Goal: Transaction & Acquisition: Purchase product/service

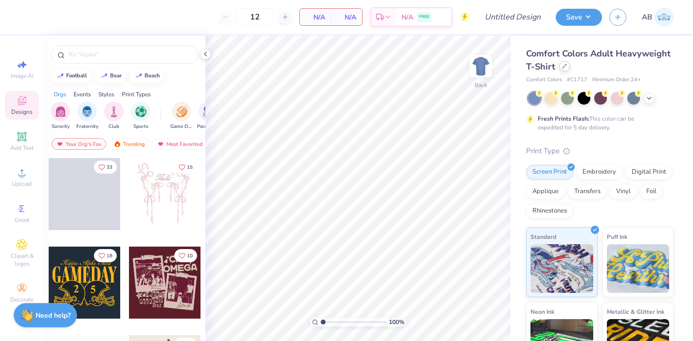
click at [563, 69] on div at bounding box center [564, 66] width 11 height 11
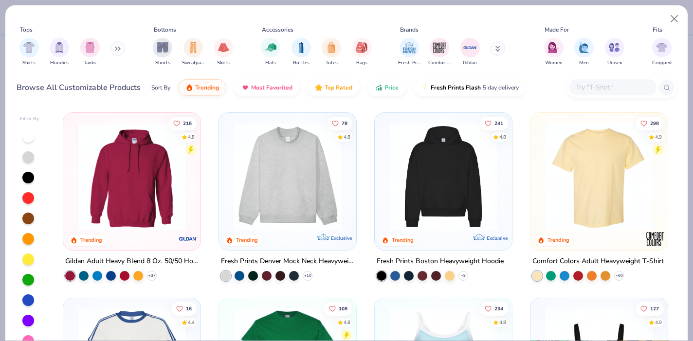
click at [587, 90] on input "text" at bounding box center [612, 87] width 75 height 11
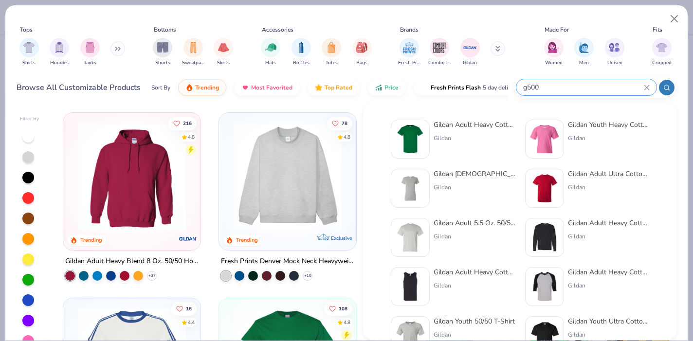
type input "g500"
click at [452, 126] on div "Gildan Adult Heavy Cotton T-Shirt" at bounding box center [474, 125] width 82 height 10
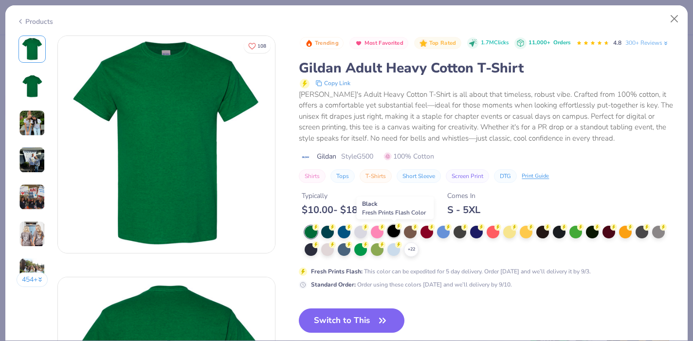
click at [394, 230] on div at bounding box center [393, 231] width 13 height 13
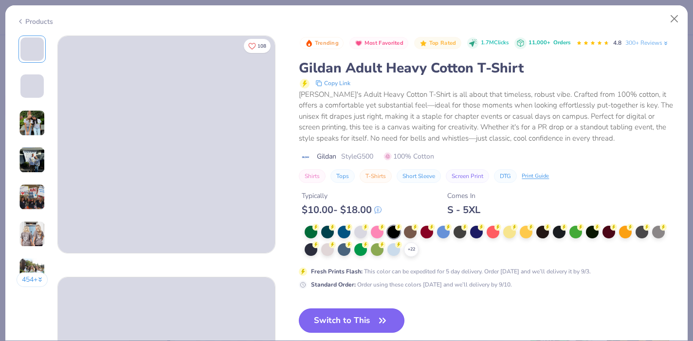
click at [348, 324] on button "Switch to This" at bounding box center [352, 320] width 106 height 24
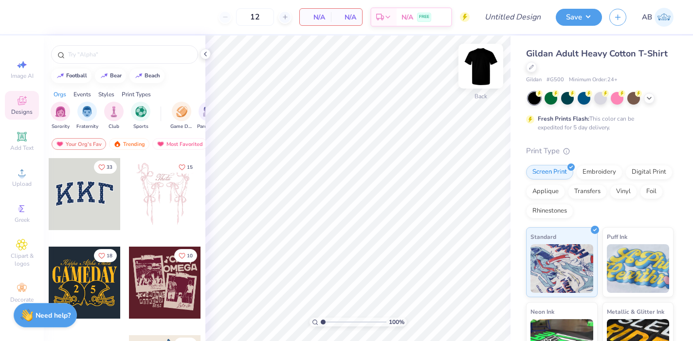
click at [476, 75] on img at bounding box center [480, 66] width 39 height 39
click at [263, 20] on input "12" at bounding box center [255, 17] width 38 height 18
type input "1"
type input "50"
click at [17, 170] on icon at bounding box center [22, 173] width 12 height 12
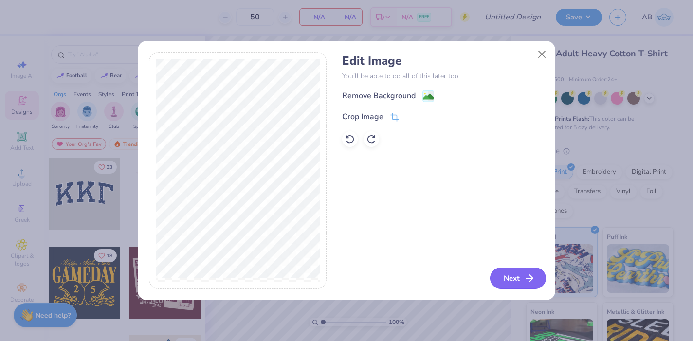
click at [510, 277] on button "Next" at bounding box center [518, 278] width 56 height 21
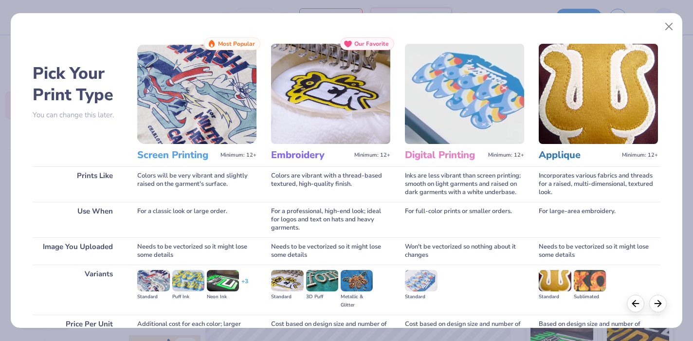
click at [468, 119] on img at bounding box center [464, 94] width 119 height 100
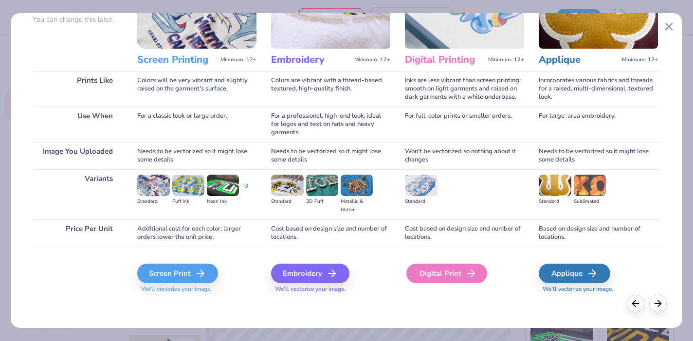
click at [442, 274] on div "Digital Print" at bounding box center [446, 273] width 81 height 19
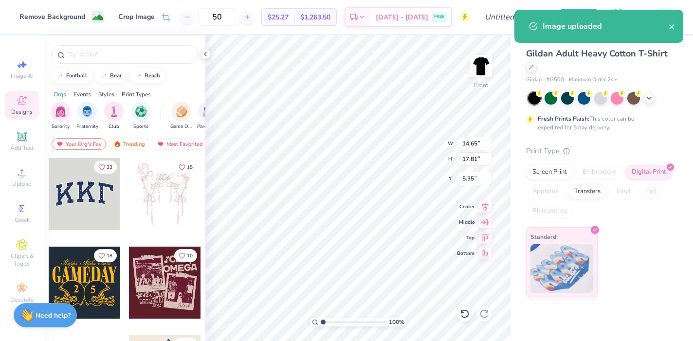
type input "8.47"
type input "10.29"
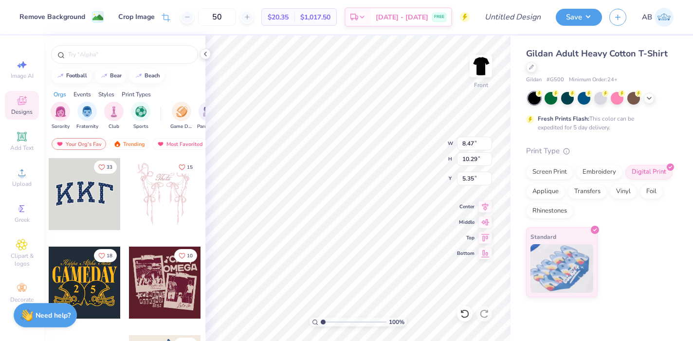
type input "6.39"
type input "8.50"
type input "10.33"
type input "6.35"
type input "10.41"
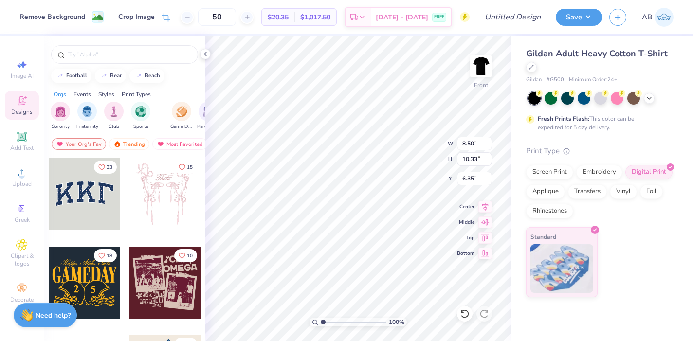
type input "12.65"
type input "3.00"
type input "11.22"
type input "13.64"
click at [549, 172] on div "Screen Print" at bounding box center [549, 170] width 47 height 15
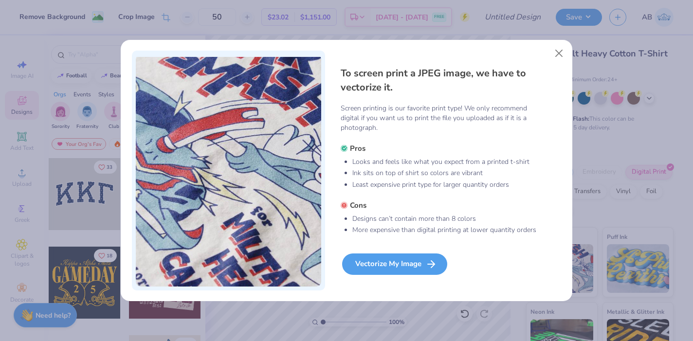
click at [373, 272] on div "Vectorize My Image" at bounding box center [394, 263] width 105 height 21
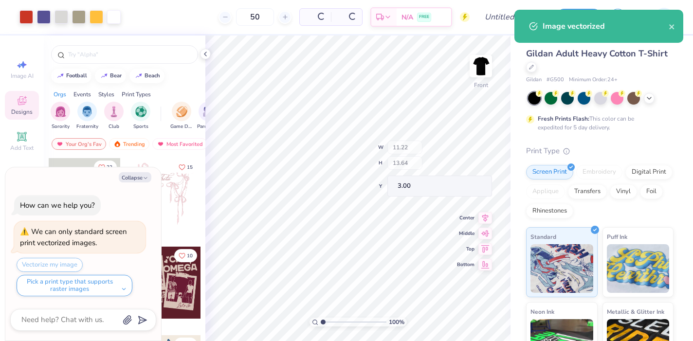
type textarea "x"
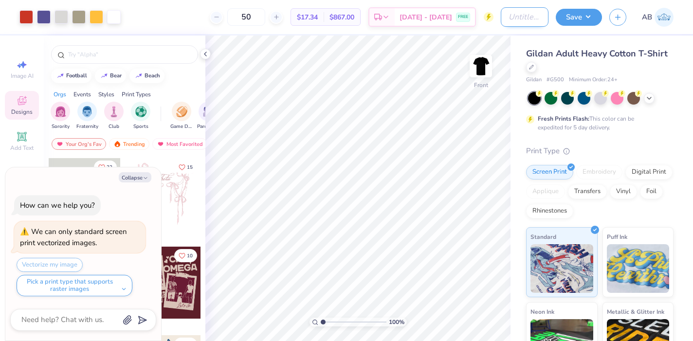
click at [528, 16] on input "Design Title" at bounding box center [525, 16] width 48 height 19
type input "A"
type textarea "x"
type input "AS"
type textarea "x"
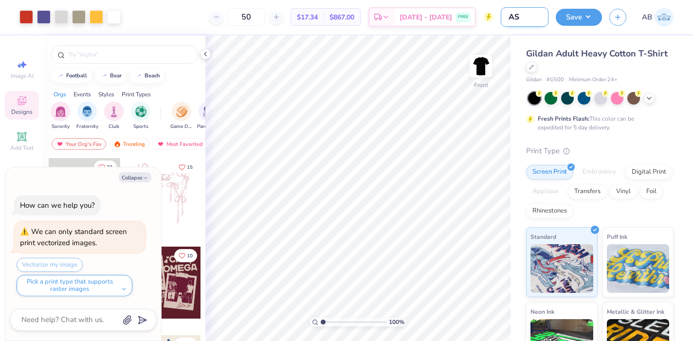
type input "ASi"
type textarea "x"
type input "ASig"
type textarea "x"
type input "ASig"
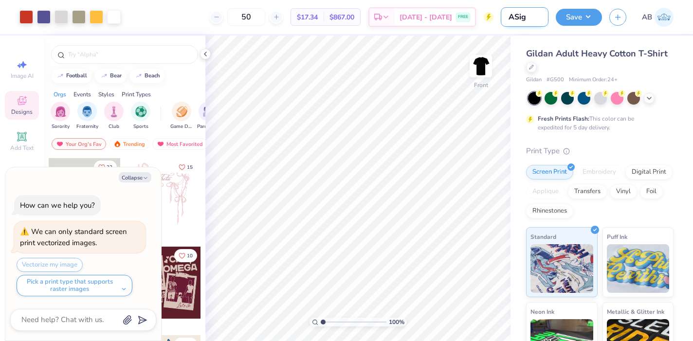
type textarea "x"
type input "ASig F"
type textarea "x"
type input "ASig Fa"
type textarea "x"
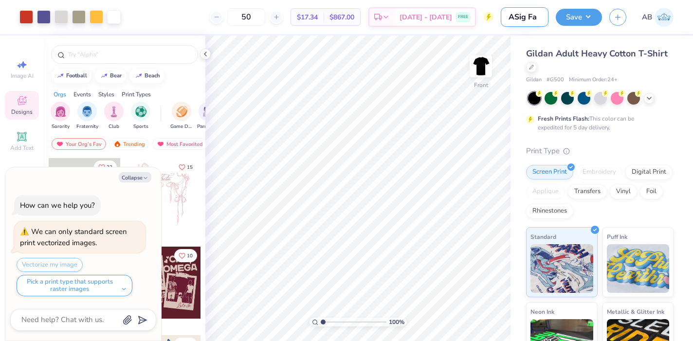
type input "ASig Fal"
type textarea "x"
type input "ASig Fall"
type textarea "x"
type input "ASig Fall"
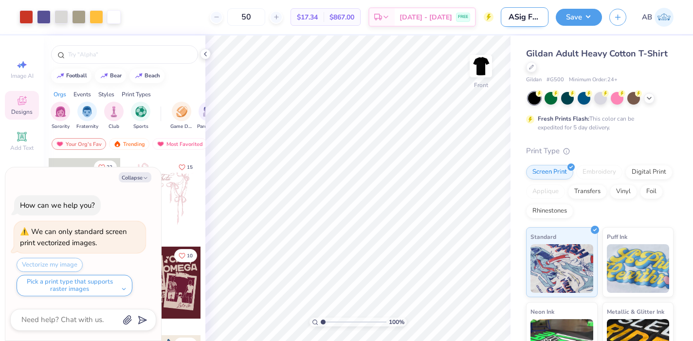
type textarea "x"
type input "ASig Fall Ru"
type textarea "x"
type input "ASig Fall Rus"
type textarea "x"
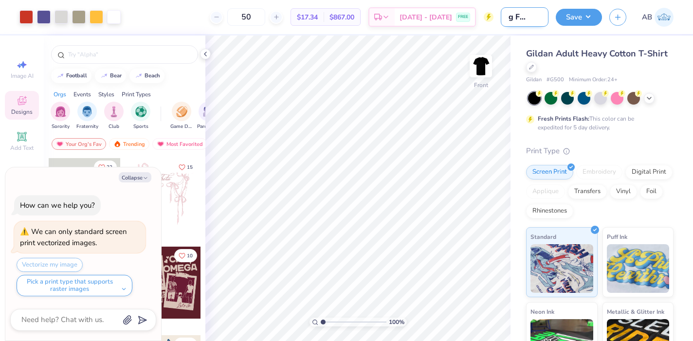
type input "ASig Fall Rush"
type textarea "x"
type input "ASig Fall Rush"
type textarea "x"
type input "ASig Fall Rush"
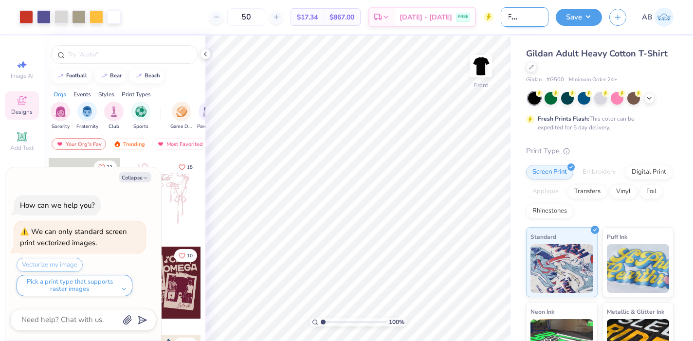
type textarea "x"
type input "ASig Fall Rush"
type textarea "x"
type input "ASig Fall Rush"
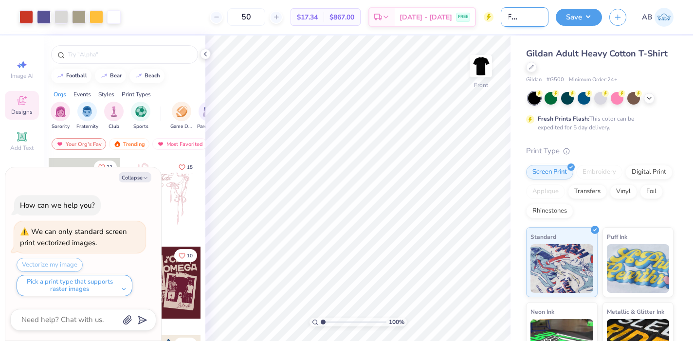
type textarea "x"
type input "ASig Fall Rush"
type textarea "x"
type input "ASig Fall Rush -"
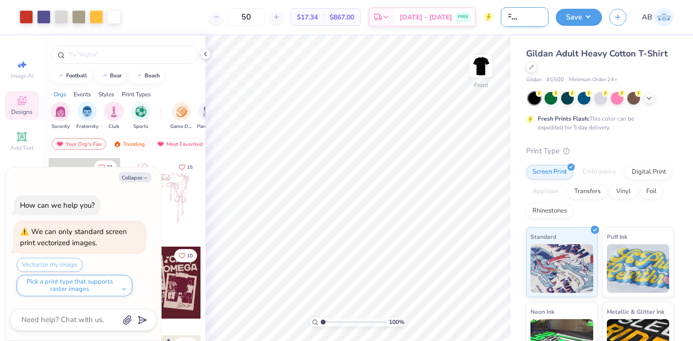
type textarea "x"
type input "ASig Fall Rush -"
type textarea "x"
type input "ASig Fall Rush - B"
type textarea "x"
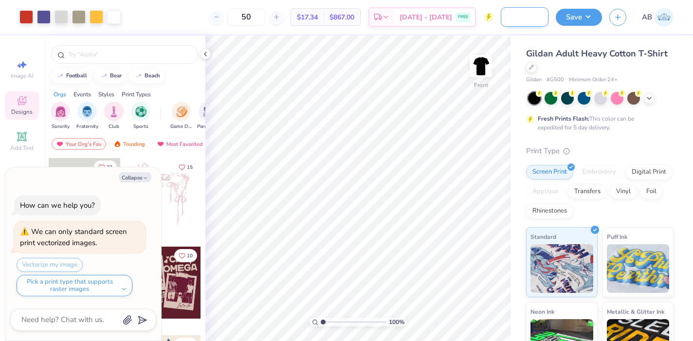
type input "ASig Fall Rush - Bl"
type textarea "x"
type input "ASig Fall Rush - Bla"
type textarea "x"
type input "ASig Fall Rush - Blac"
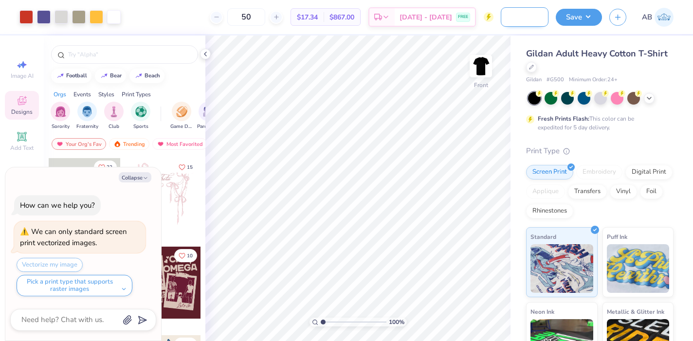
type textarea "x"
type input "ASig Fall Rush - Black"
type textarea "x"
type input "ASig Fall Rush - Black"
type textarea "x"
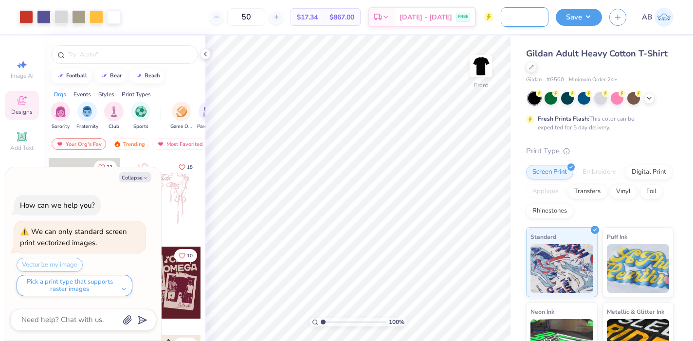
type input "ASig Fall Rush - Black S"
type textarea "x"
type input "ASig Fall Rush - Black Sh"
type textarea "x"
type input "ASig Fall Rush - Black Shi"
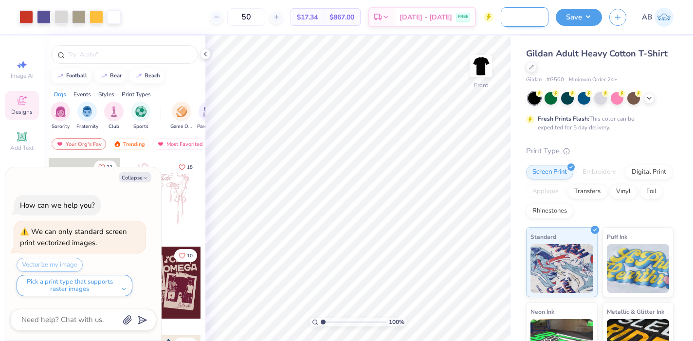
type textarea "x"
type input "ASig Fall Rush - Black Shir"
type textarea "x"
type input "ASig Fall Rush - Black Shirt"
type textarea "x"
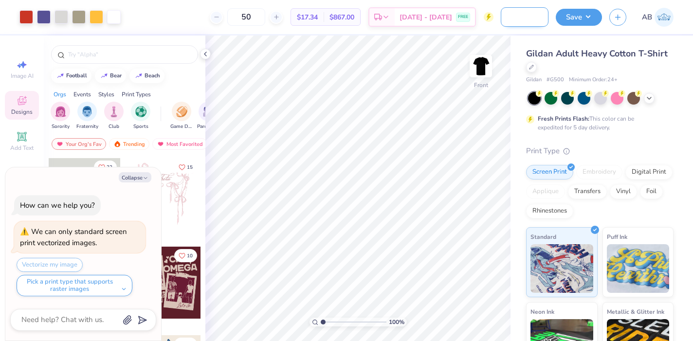
type input "ASig Fall Rush - Black Shirt"
type textarea "x"
type input "ASig Fall Rush - Black Shirt"
type textarea "x"
type input "ASig Fall Rush - Black Shirt,"
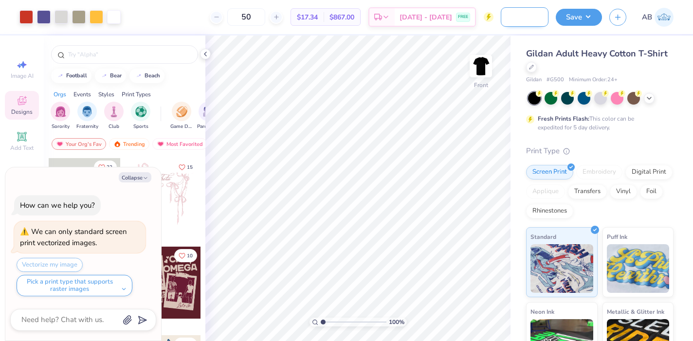
type textarea "x"
type input "ASig Fall Rush - Black Shirt, o"
type textarea "x"
type input "ASig Fall Rush - Black Shirt,"
type textarea "x"
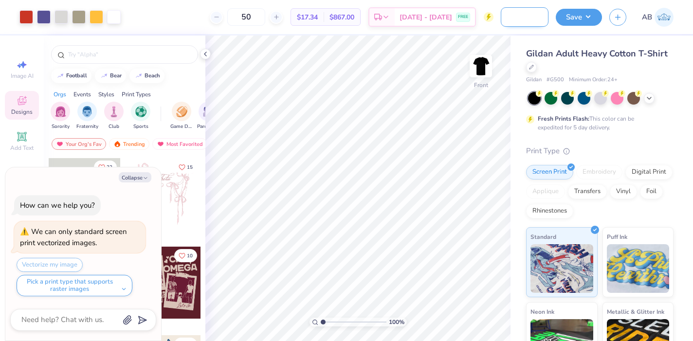
type input "ASig Fall Rush - Black Shirt,"
type textarea "x"
type input "ASig Fall Rush - Black Shirt"
type textarea "x"
type input "ASig Fall Rush - Black Shir"
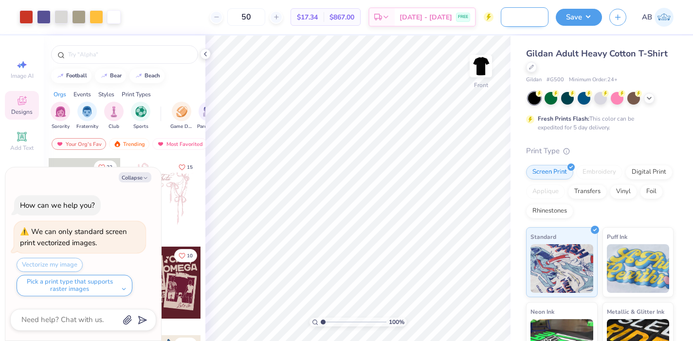
type textarea "x"
type input "ASig Fall Rush - Black Shi"
type textarea "x"
type input "ASig Fall Rush - Black Sh"
type textarea "x"
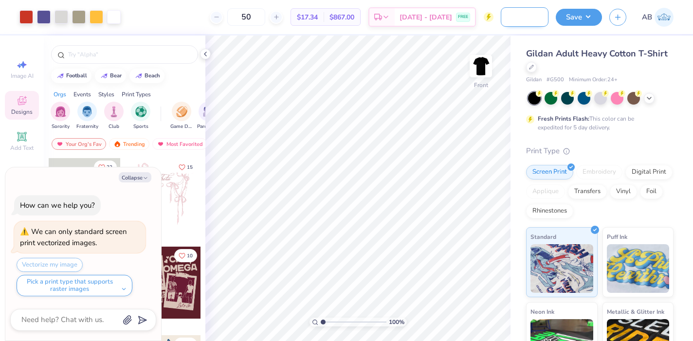
type input "ASig Fall Rush - Black S"
type textarea "x"
type input "ASig Fall Rush - Black"
type textarea "x"
type input "ASig Fall Rush - Black"
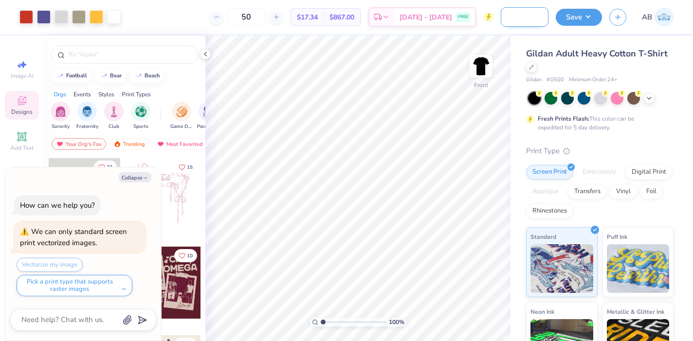
type textarea "x"
type input "ASig Fall Rush - Blac"
type textarea "x"
type input "ASig Fall Rush - Bla"
type textarea "x"
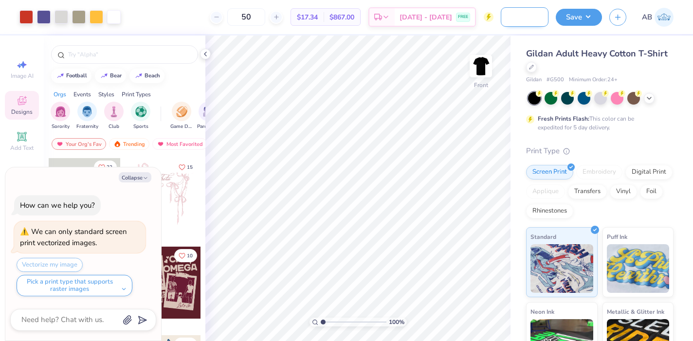
type input "ASig Fall Rush - Bl"
type textarea "x"
type input "ASig Fall Rush - B"
type textarea "x"
type input "ASig Fall Rush -"
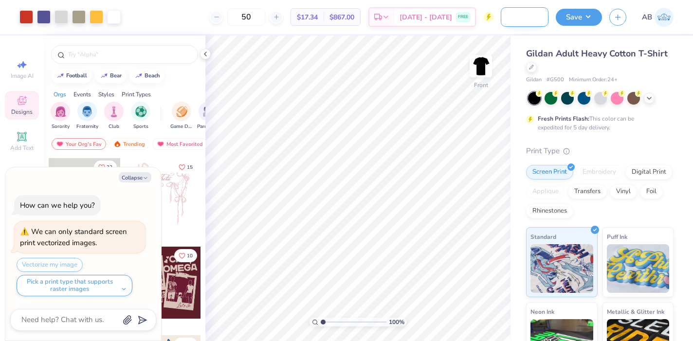
type textarea "x"
type input "ASig Fall Rush - G"
type textarea "x"
type input "ASig Fall Rush - G5"
type textarea "x"
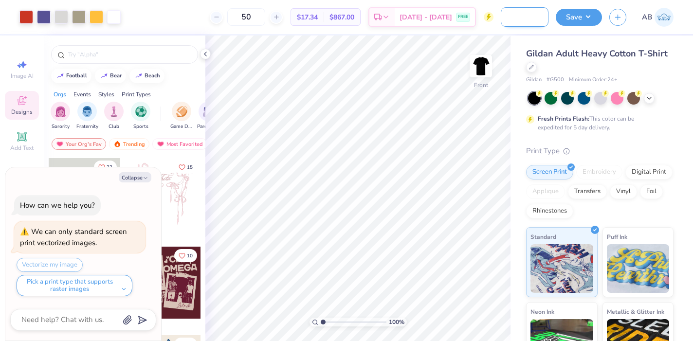
type input "ASig Fall Rush - G50"
type textarea "x"
type input "ASig Fall Rush - G500"
type textarea "x"
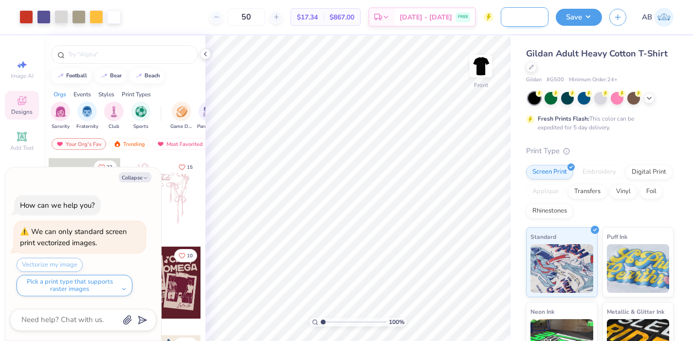
type input "ASig Fall Rush - G500,"
type textarea "x"
type input "ASig Fall Rush - G500,"
type textarea "x"
type input "ASig Fall Rush - G500, 6"
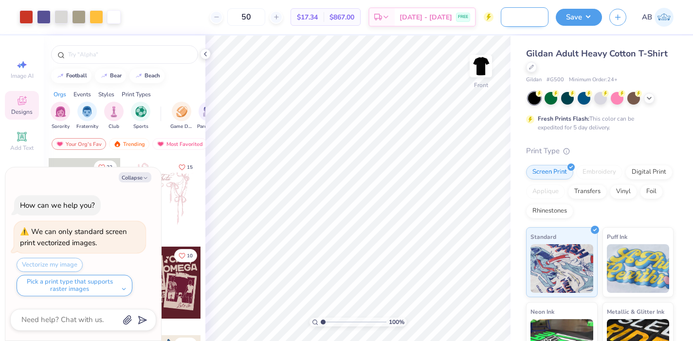
type textarea "x"
type input "ASig Fall Rush - G500, 6"
type textarea "x"
type input "ASig Fall Rush - G500, 6 c"
type textarea "x"
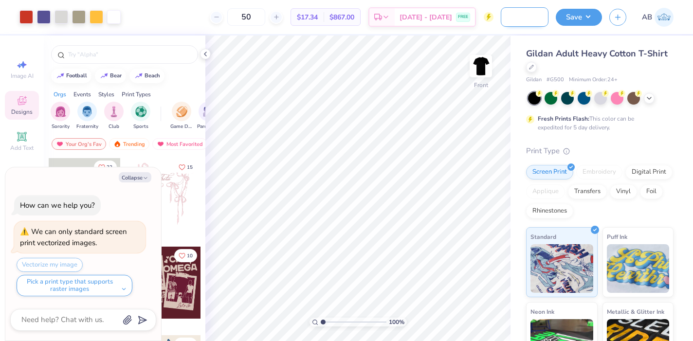
type input "ASig Fall Rush - G500, 6 co"
type textarea "x"
type input "ASig Fall Rush - G500, 6 col"
type textarea "x"
type input "ASig Fall Rush - G500, 6 colo"
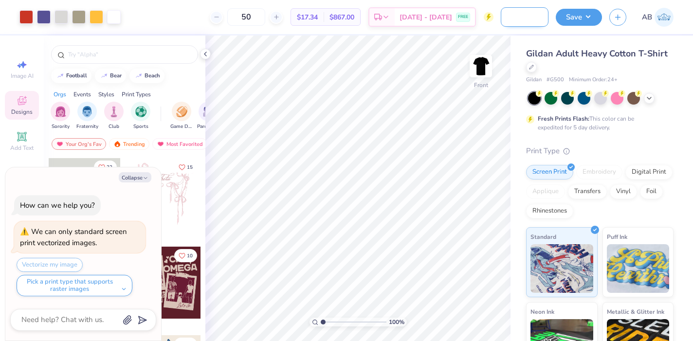
type textarea "x"
type input "ASig Fall Rush - G500, 6 color"
type textarea "x"
type input "ASig Fall Rush - G500, 6 colors"
type textarea "x"
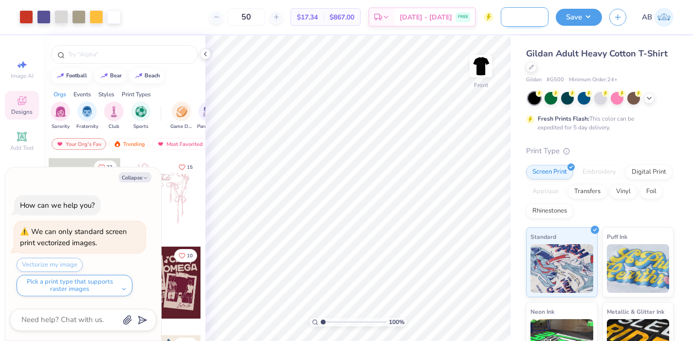
type input "ASig Fall Rush - G500, 6 colors"
type textarea "x"
type input "ASig Fall Rush - G500, 6 colors"
type textarea "x"
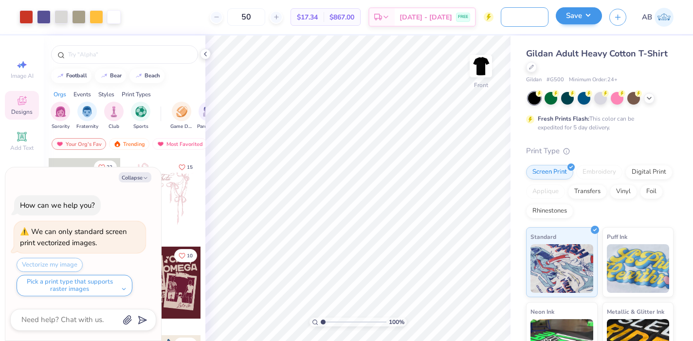
type input "ASig Fall Rush - G500, 6 colors"
click at [585, 19] on button "Save" at bounding box center [579, 15] width 46 height 17
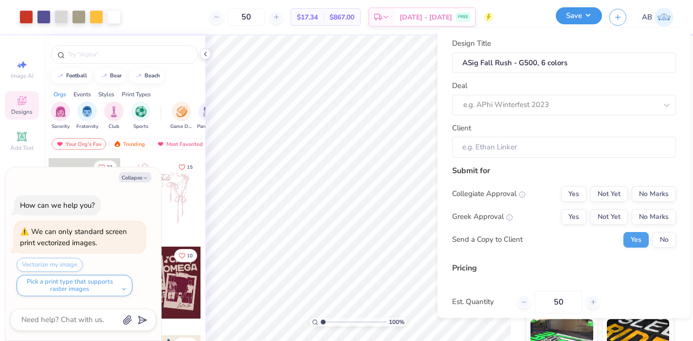
scroll to position [0, 0]
click at [525, 102] on div at bounding box center [560, 104] width 194 height 13
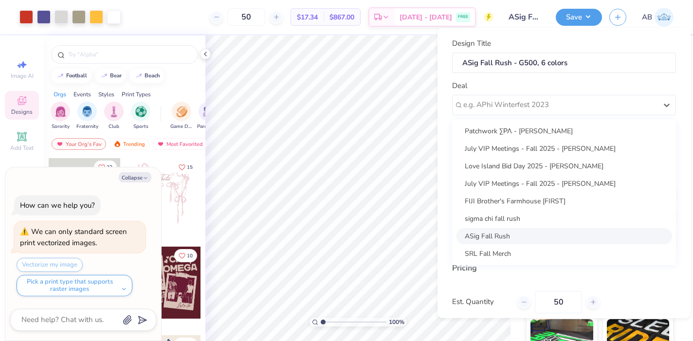
scroll to position [6, 0]
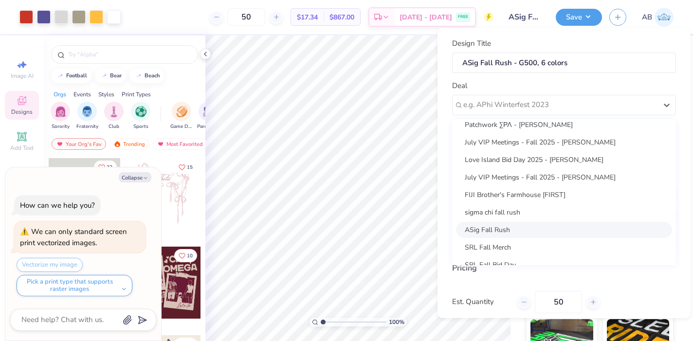
click at [517, 231] on div "ASig Fall Rush" at bounding box center [564, 229] width 216 height 16
type textarea "x"
type input "Haris Mukhtar"
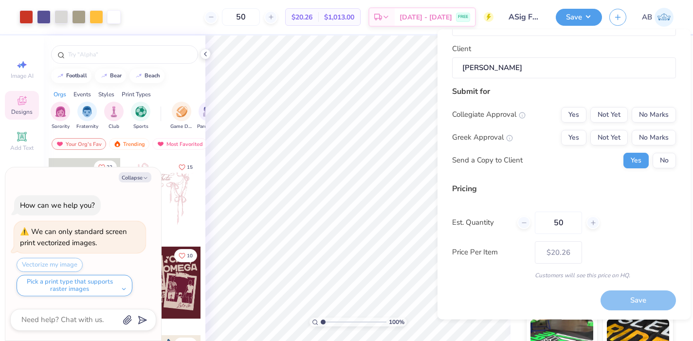
scroll to position [81, 0]
click at [648, 114] on button "No Marks" at bounding box center [653, 115] width 44 height 16
click at [596, 137] on button "Not Yet" at bounding box center [608, 137] width 37 height 16
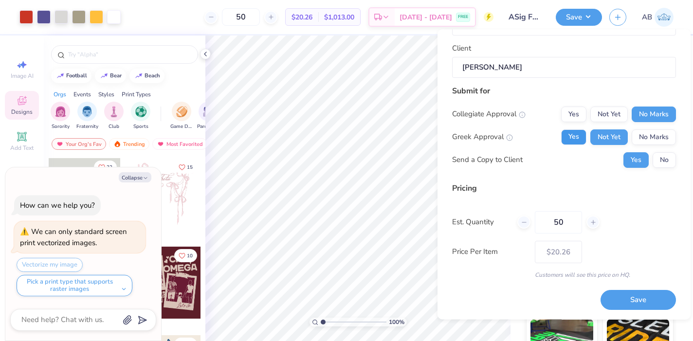
click at [573, 134] on button "Yes" at bounding box center [573, 137] width 25 height 16
click at [595, 139] on button "Not Yet" at bounding box center [608, 137] width 37 height 16
click at [624, 301] on button "Save" at bounding box center [637, 300] width 75 height 20
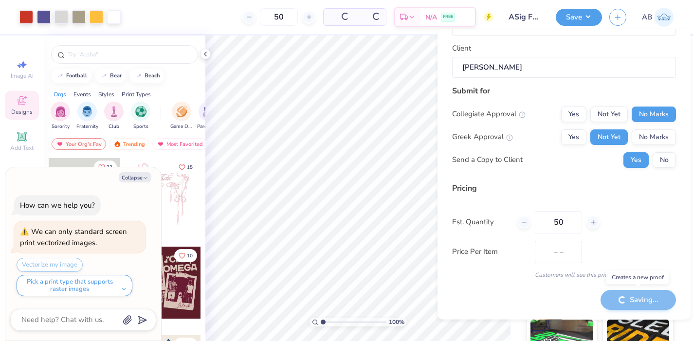
type input "$20.26"
type textarea "x"
type input "– –"
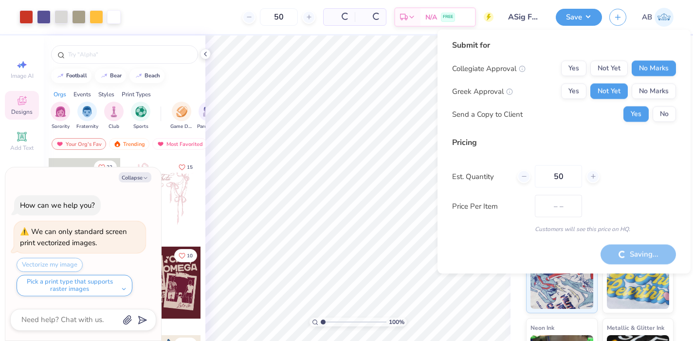
type textarea "x"
type input "$17.34"
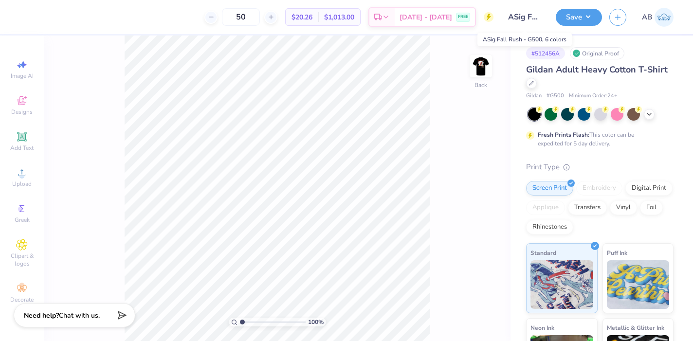
click at [527, 17] on input "ASig Fall Rush - G500, 6 colors" at bounding box center [525, 16] width 48 height 19
click at [530, 18] on input "ASig Fall Rush - G500, 6 colors" at bounding box center [525, 16] width 48 height 19
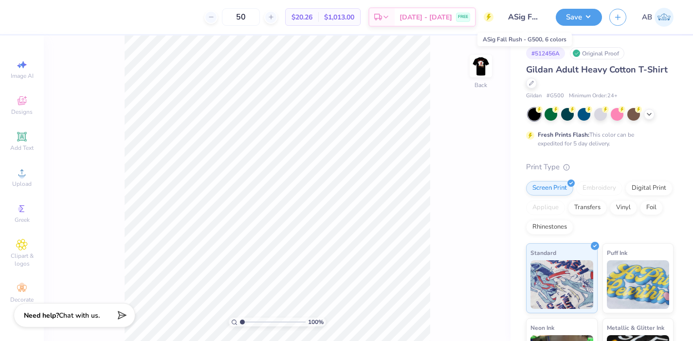
click at [530, 18] on input "ASig Fall Rush - G500, 6 colors" at bounding box center [525, 16] width 48 height 19
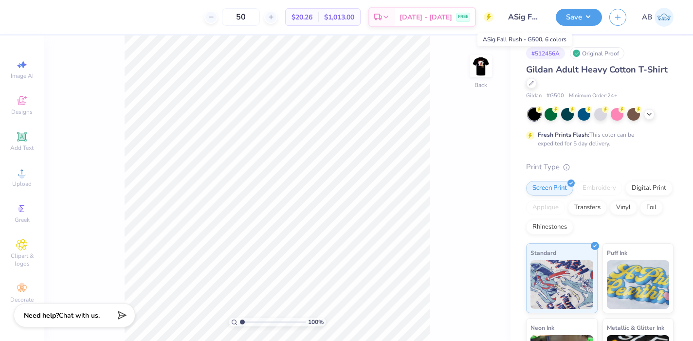
click at [530, 18] on input "ASig Fall Rush - G500, 6 colors" at bounding box center [525, 16] width 48 height 19
click at [463, 101] on div "100 % Back" at bounding box center [277, 189] width 467 height 306
drag, startPoint x: 476, startPoint y: 70, endPoint x: 514, endPoint y: 43, distance: 46.4
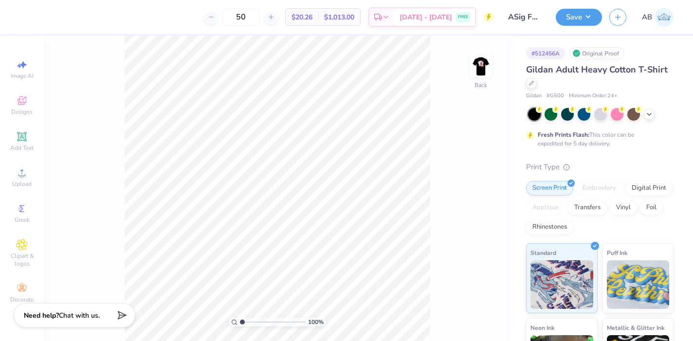
click at [476, 70] on img at bounding box center [480, 65] width 19 height 19
click at [524, 21] on input "ASig Fall Rush - G500, 6 colors" at bounding box center [525, 16] width 48 height 19
click at [524, 16] on input "ASig Fall Rush - G500, 6 colors" at bounding box center [525, 16] width 48 height 19
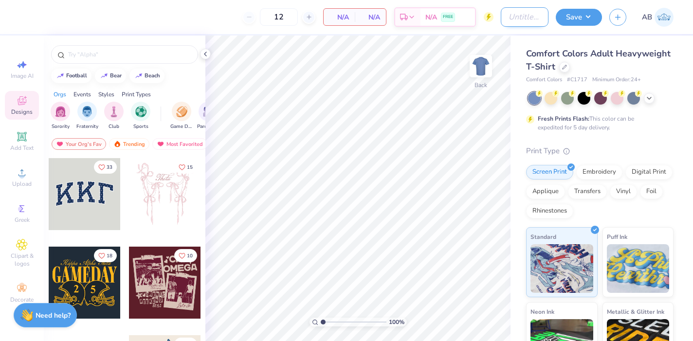
click at [501, 17] on input "Design Title" at bounding box center [525, 16] width 48 height 19
type input "ASig Fall Rush - G830, 6 Colors"
click at [566, 66] on div at bounding box center [564, 66] width 11 height 11
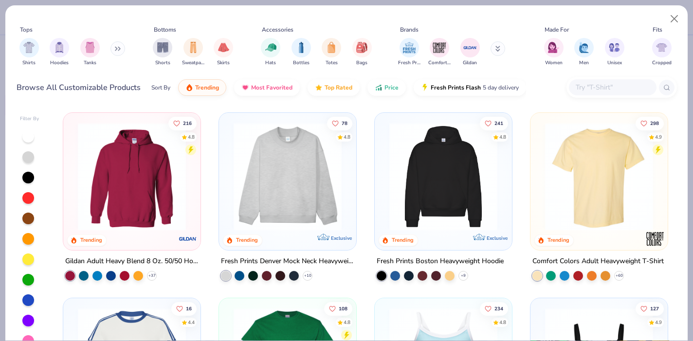
click at [590, 87] on input "text" at bounding box center [612, 87] width 75 height 11
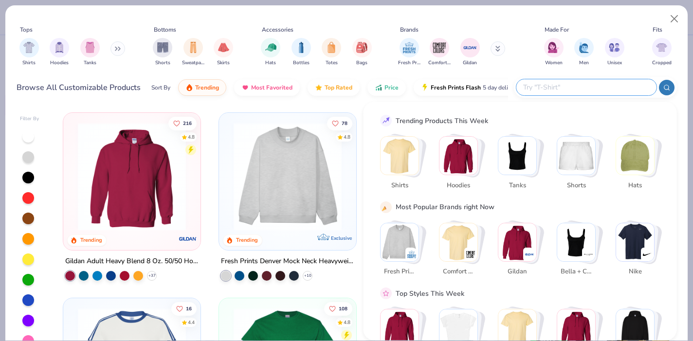
paste input "G830"
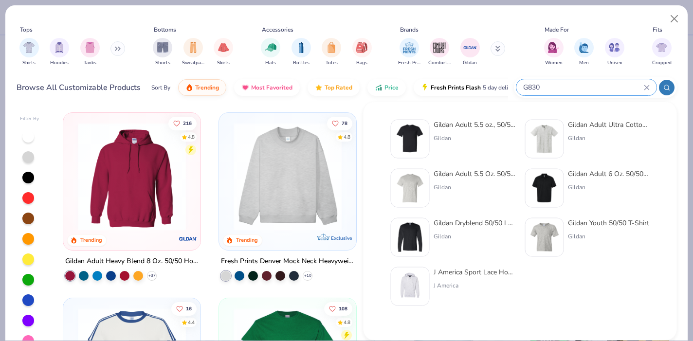
type input "G830"
click at [442, 125] on div "Gildan Adult 5.5 oz., 50/50 Pocket T-Shirt" at bounding box center [474, 125] width 82 height 10
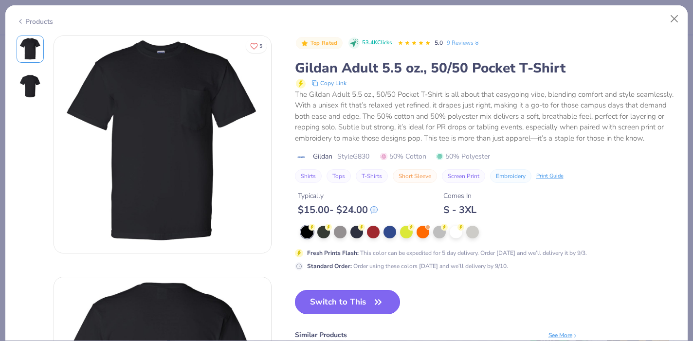
click at [319, 296] on button "Switch to This" at bounding box center [348, 302] width 106 height 24
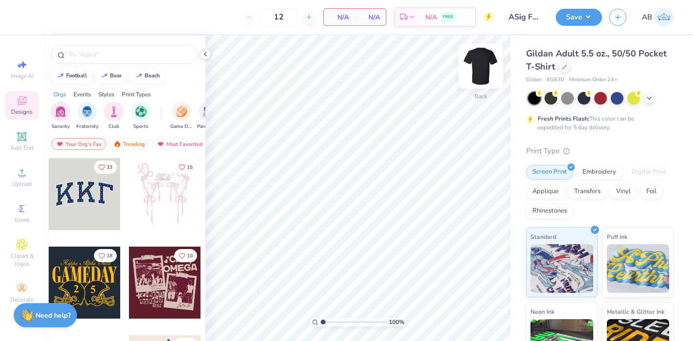
click at [476, 67] on img at bounding box center [480, 66] width 39 height 39
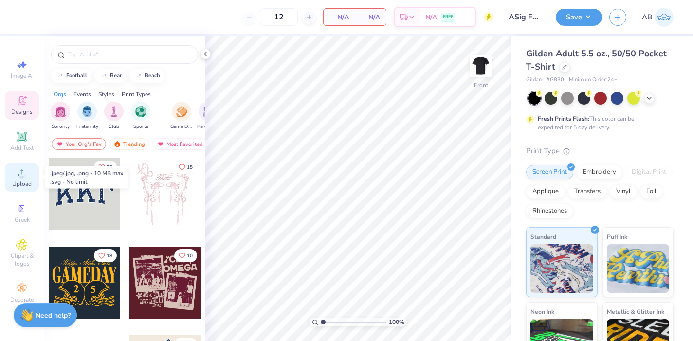
click at [25, 177] on icon at bounding box center [22, 173] width 12 height 12
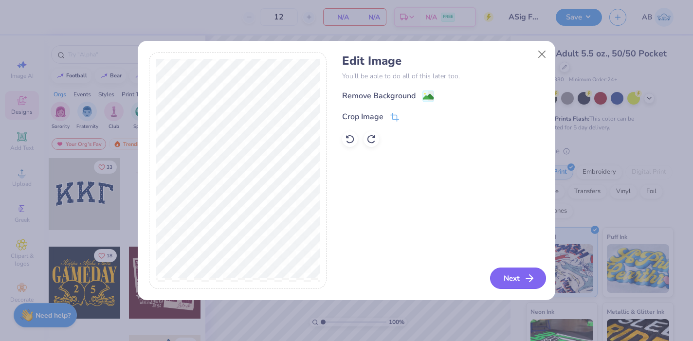
click at [509, 278] on button "Next" at bounding box center [518, 278] width 56 height 21
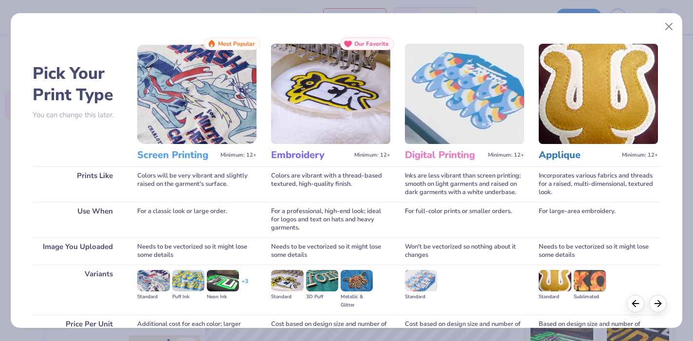
scroll to position [95, 0]
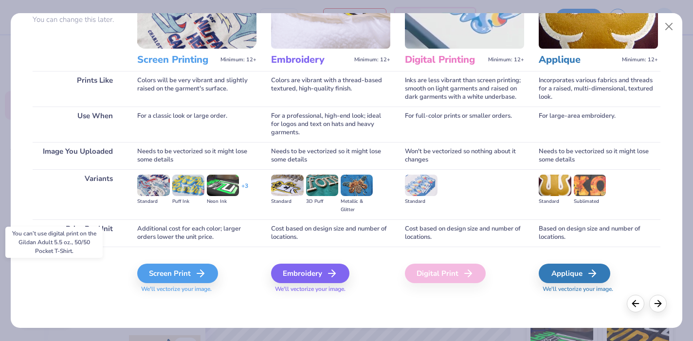
click at [442, 277] on div "Digital Print" at bounding box center [445, 273] width 81 height 19
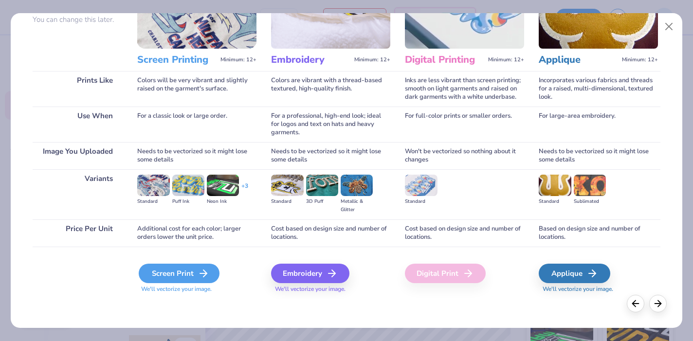
click at [184, 276] on div "Screen Print" at bounding box center [179, 273] width 81 height 19
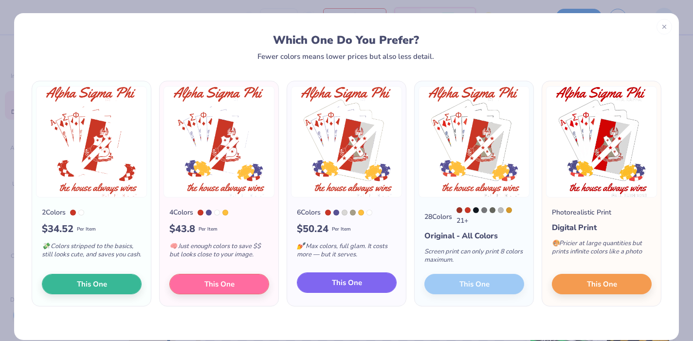
click at [336, 285] on span "This One" at bounding box center [347, 282] width 30 height 11
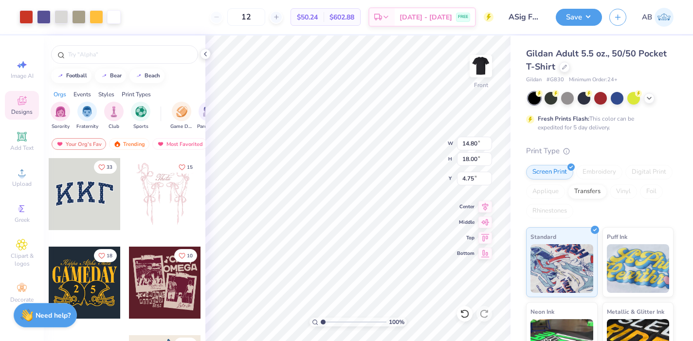
type input "10.65"
type input "12.95"
type input "3.00"
click at [484, 207] on icon at bounding box center [485, 205] width 14 height 12
click at [265, 14] on input "12" at bounding box center [246, 17] width 38 height 18
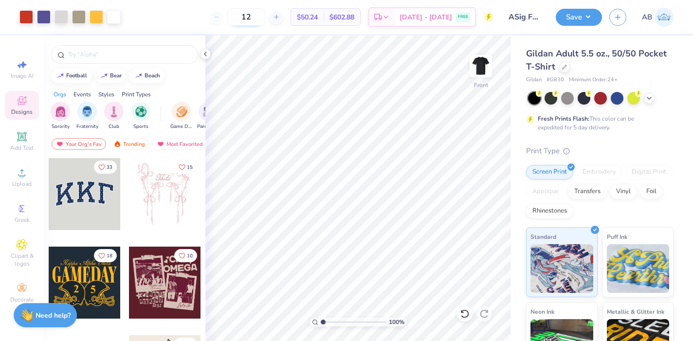
type input "4"
type input "50"
click at [487, 205] on icon at bounding box center [485, 205] width 14 height 12
click at [568, 17] on button "Save" at bounding box center [579, 15] width 46 height 17
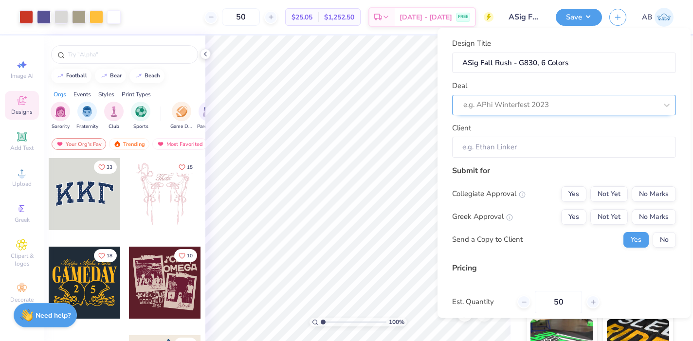
click at [556, 103] on div at bounding box center [560, 104] width 194 height 13
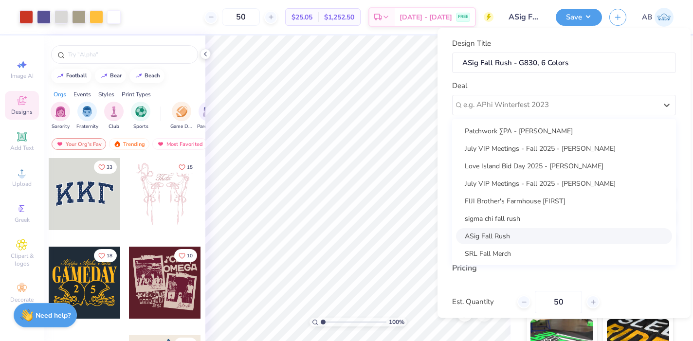
click at [504, 231] on div "ASig Fall Rush" at bounding box center [564, 236] width 216 height 16
type input "[PERSON_NAME]"
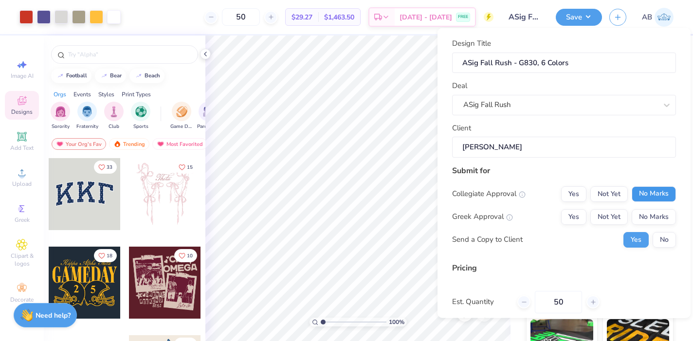
click at [639, 190] on button "No Marks" at bounding box center [653, 194] width 44 height 16
click at [578, 218] on button "Yes" at bounding box center [573, 217] width 25 height 16
click at [608, 217] on button "Not Yet" at bounding box center [608, 217] width 37 height 16
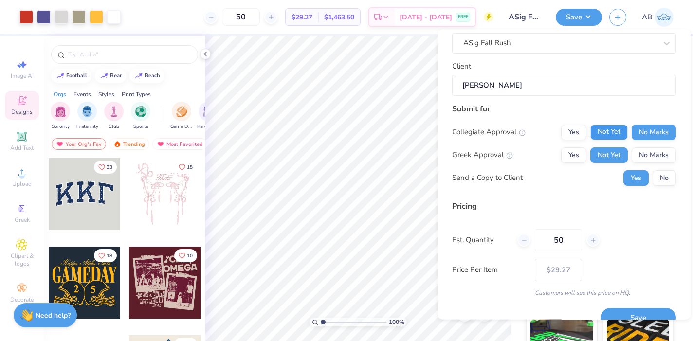
scroll to position [81, 0]
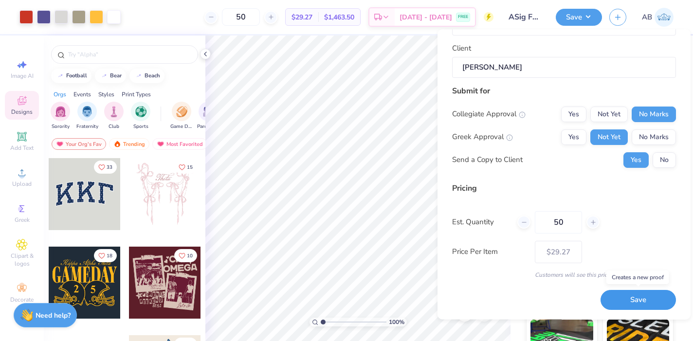
click at [629, 299] on button "Save" at bounding box center [637, 300] width 75 height 20
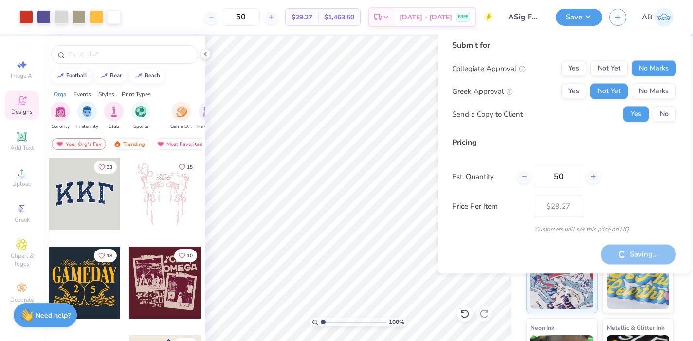
type input "– –"
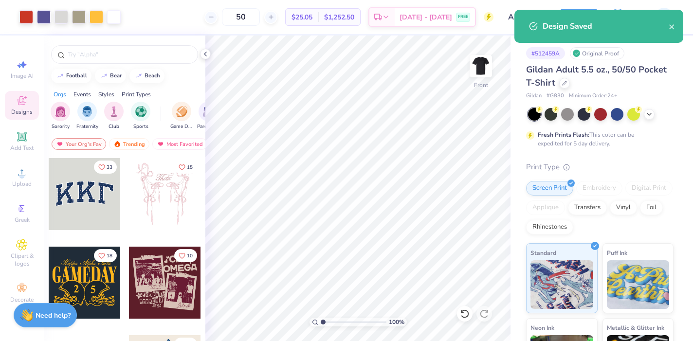
click at [511, 19] on input "ASig Fall Rush - G830, 6 Colors" at bounding box center [525, 16] width 48 height 19
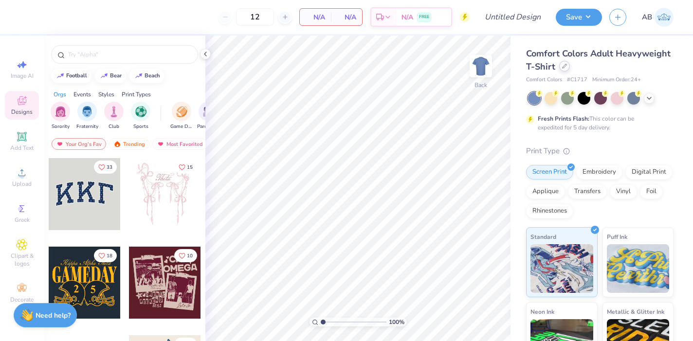
click at [562, 69] on div at bounding box center [564, 66] width 11 height 11
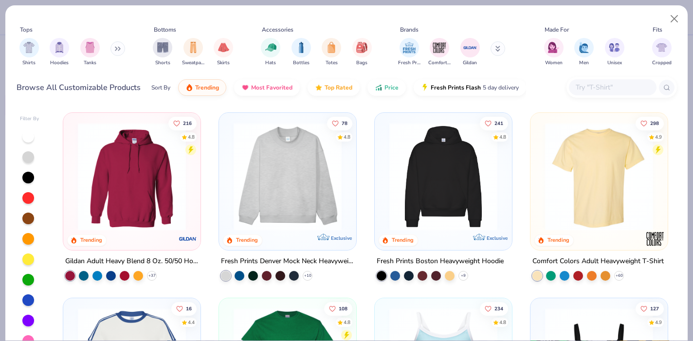
click at [593, 91] on input "text" at bounding box center [612, 87] width 75 height 11
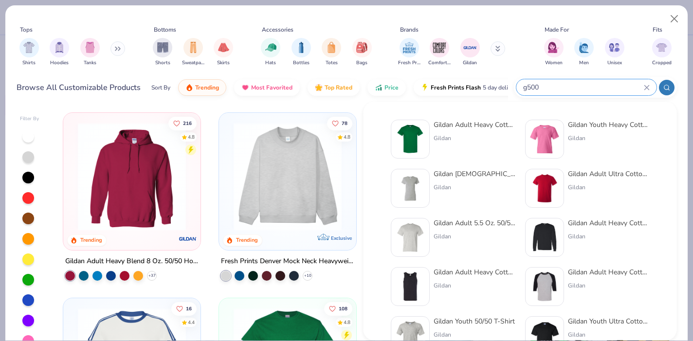
type input "g500"
click at [451, 132] on div "Gildan Adult Heavy Cotton T-Shirt Gildan" at bounding box center [474, 139] width 82 height 39
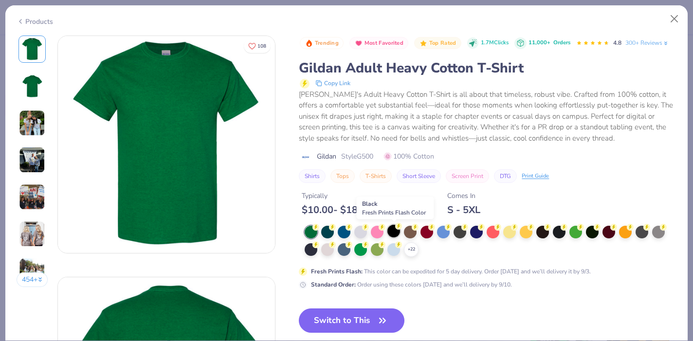
click at [394, 230] on div at bounding box center [393, 231] width 13 height 13
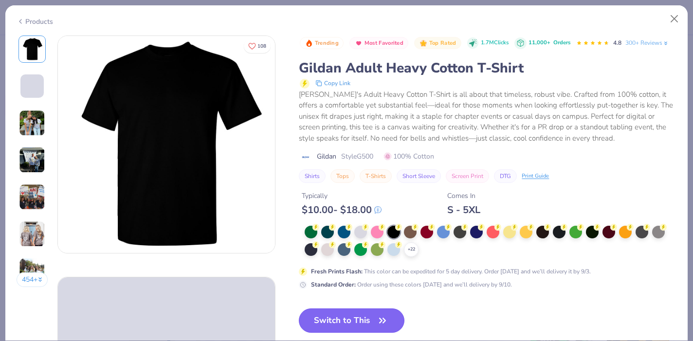
click at [349, 321] on button "Switch to This" at bounding box center [352, 320] width 106 height 24
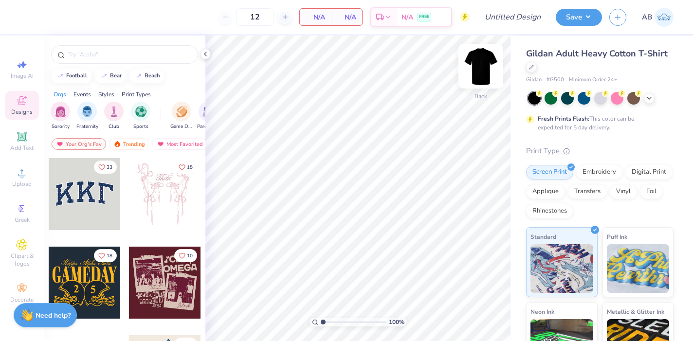
click at [478, 69] on img at bounding box center [480, 66] width 39 height 39
click at [19, 184] on span "Upload" at bounding box center [21, 184] width 19 height 8
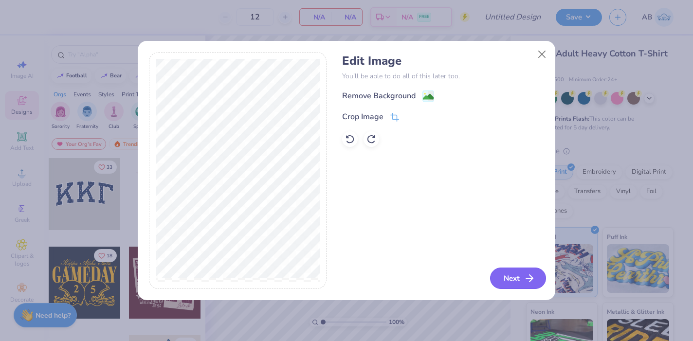
click at [528, 279] on icon "button" at bounding box center [529, 278] width 12 height 12
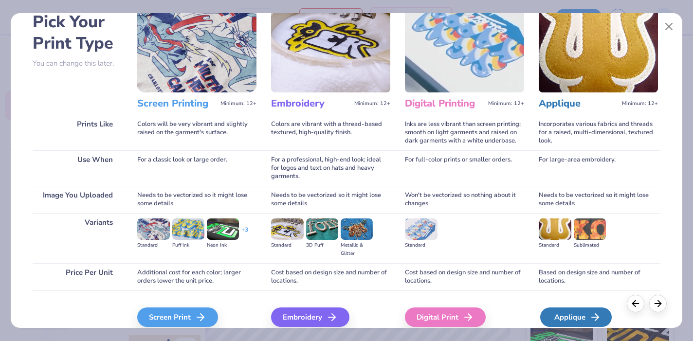
scroll to position [95, 0]
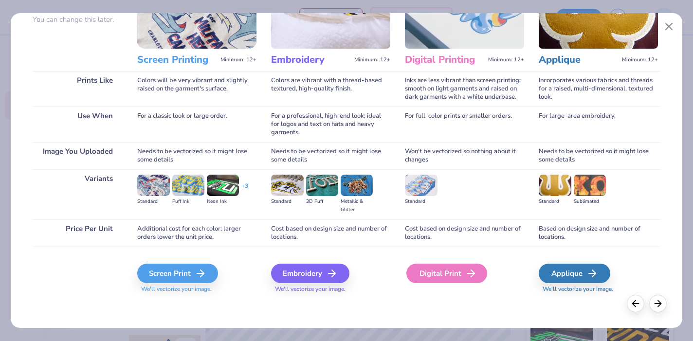
click at [461, 279] on div "Digital Print" at bounding box center [446, 273] width 81 height 19
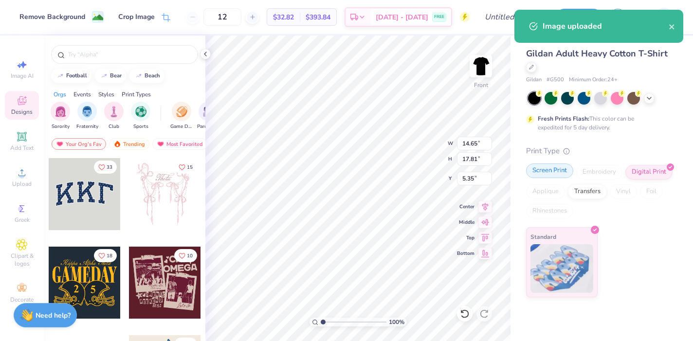
click at [559, 173] on div "Screen Print" at bounding box center [549, 170] width 47 height 15
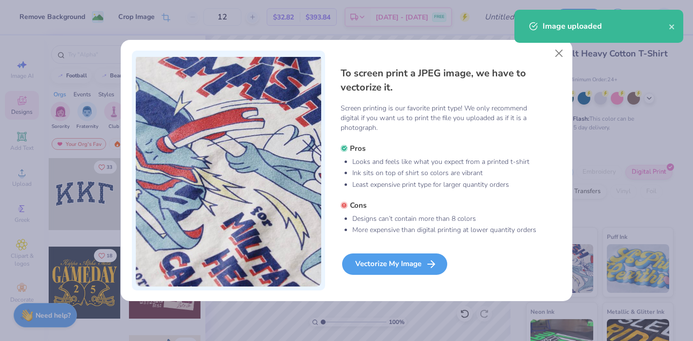
click at [409, 269] on div "Vectorize My Image" at bounding box center [394, 263] width 105 height 21
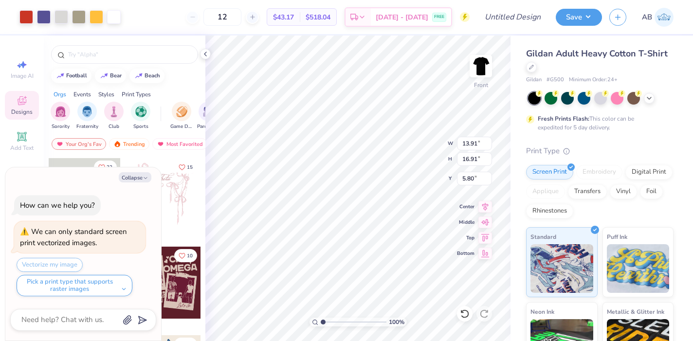
type textarea "x"
type input "11.75"
type input "14.29"
type textarea "x"
type input "3.00"
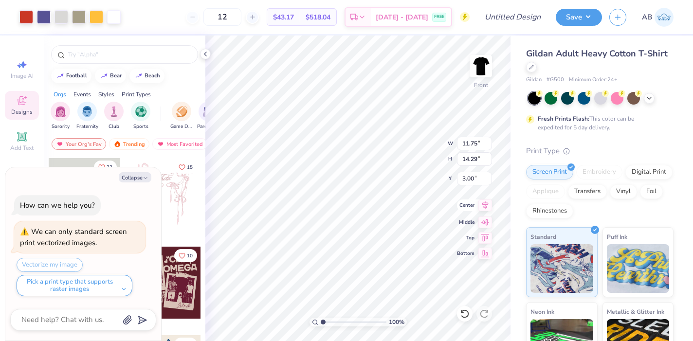
click at [487, 208] on icon at bounding box center [485, 205] width 14 height 12
click at [67, 16] on div at bounding box center [61, 16] width 14 height 14
type textarea "x"
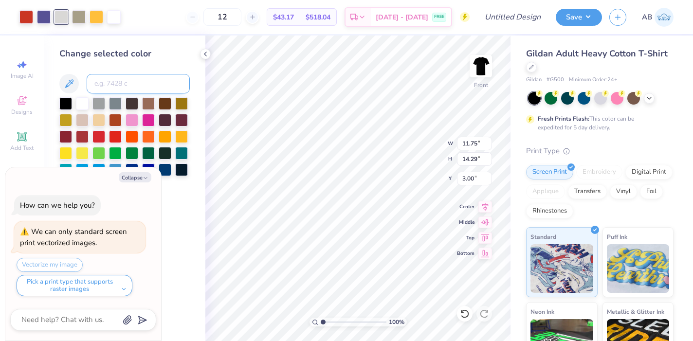
click at [126, 82] on input at bounding box center [138, 83] width 103 height 19
type input "7536"
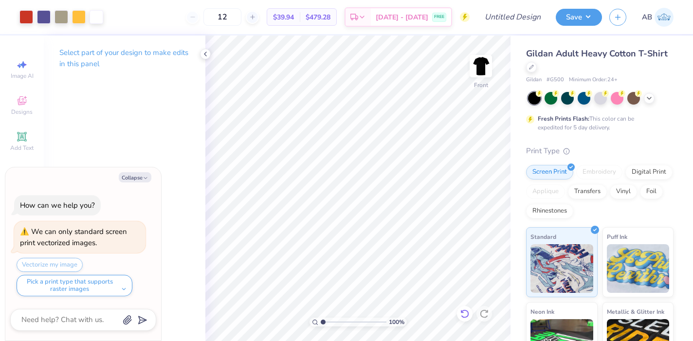
click at [463, 313] on icon at bounding box center [465, 314] width 10 height 10
click at [76, 15] on div at bounding box center [79, 16] width 14 height 14
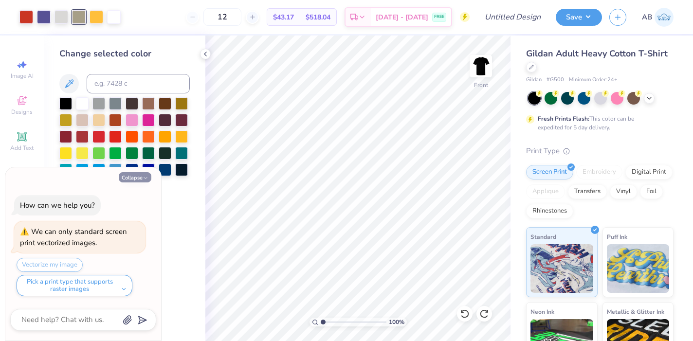
click at [144, 177] on icon "button" at bounding box center [146, 178] width 6 height 6
type textarea "x"
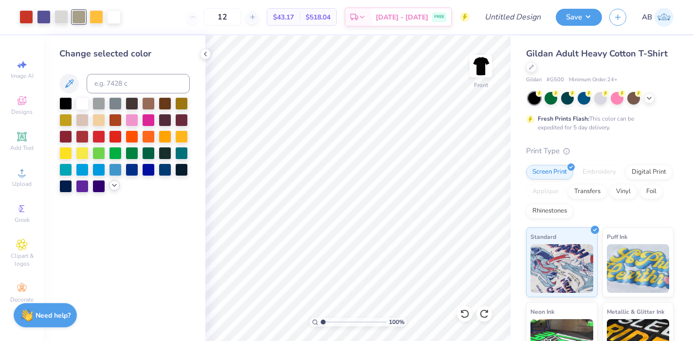
click at [116, 189] on icon at bounding box center [114, 185] width 8 height 8
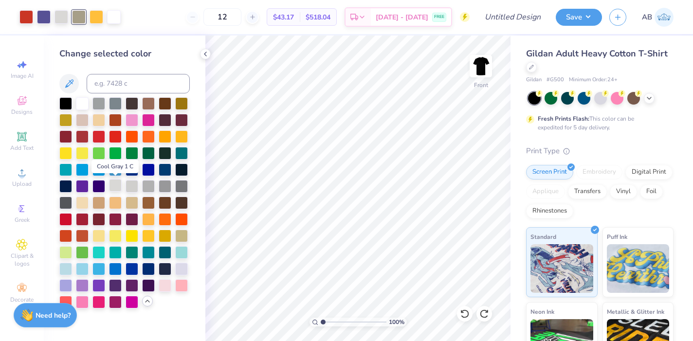
click at [118, 185] on div at bounding box center [115, 185] width 13 height 13
click at [45, 16] on div at bounding box center [44, 16] width 14 height 14
click at [116, 86] on input at bounding box center [138, 83] width 103 height 19
type input "7626"
click at [61, 14] on div at bounding box center [61, 16] width 14 height 14
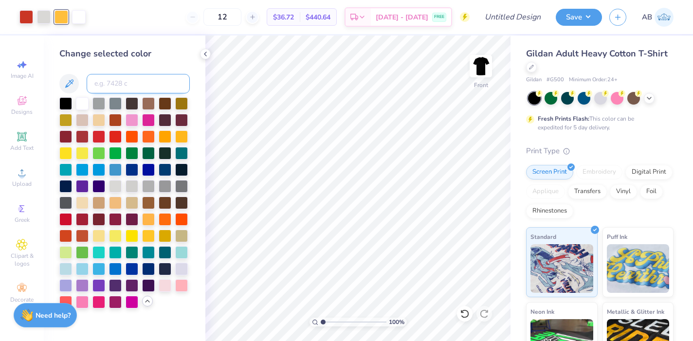
click at [116, 88] on input at bounding box center [138, 83] width 103 height 19
type input "7626"
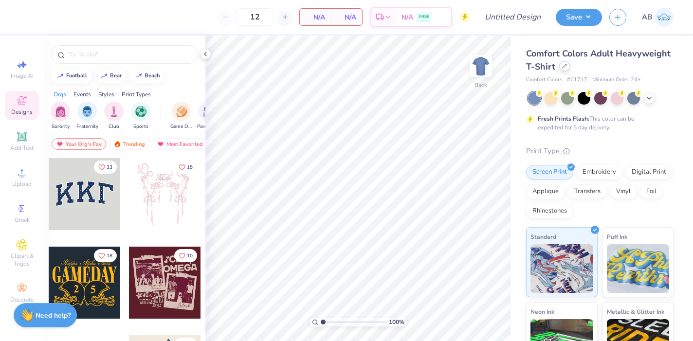
click at [560, 67] on div at bounding box center [564, 66] width 11 height 11
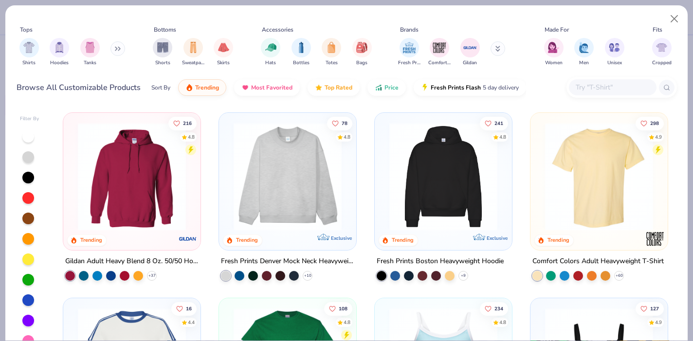
click at [586, 84] on input "text" at bounding box center [612, 87] width 75 height 11
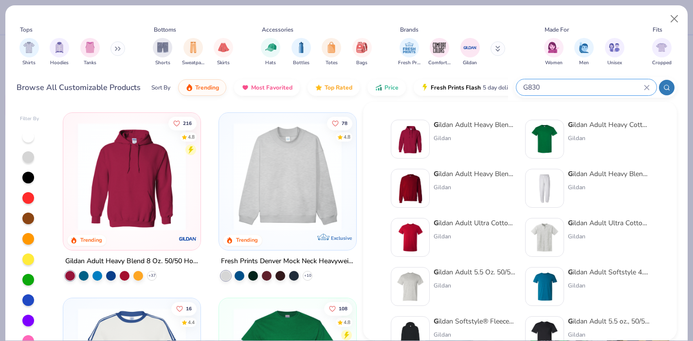
type input "G830"
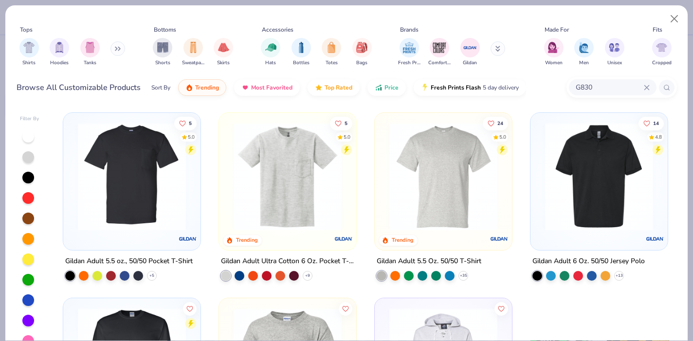
click at [136, 166] on img at bounding box center [132, 177] width 118 height 108
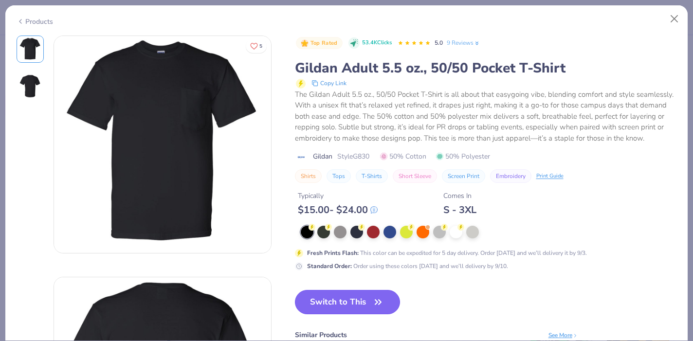
click at [331, 305] on button "Switch to This" at bounding box center [348, 302] width 106 height 24
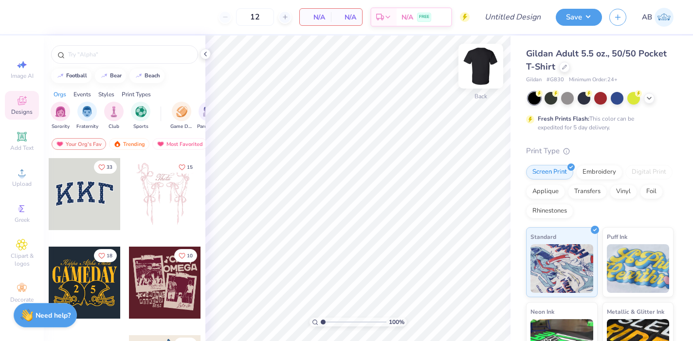
click at [483, 69] on img at bounding box center [480, 66] width 39 height 39
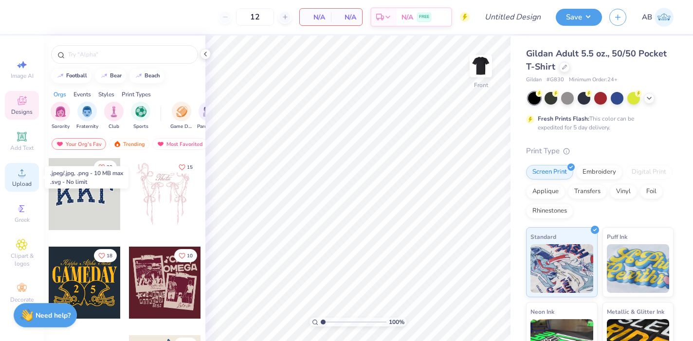
click at [22, 179] on div "Upload" at bounding box center [22, 177] width 34 height 29
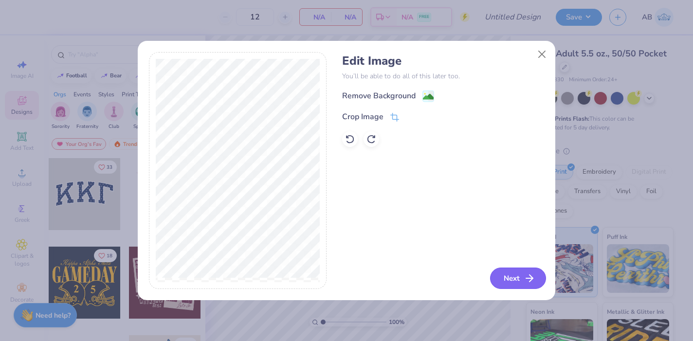
click at [520, 277] on button "Next" at bounding box center [518, 278] width 56 height 21
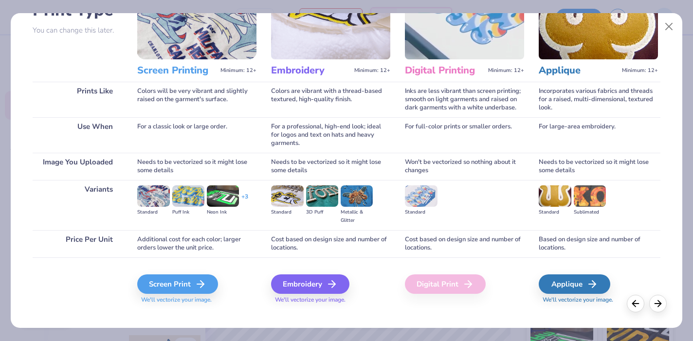
scroll to position [95, 0]
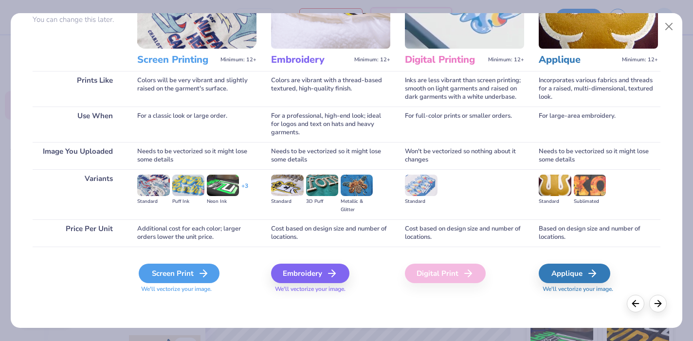
click at [195, 271] on div "Screen Print" at bounding box center [179, 273] width 81 height 19
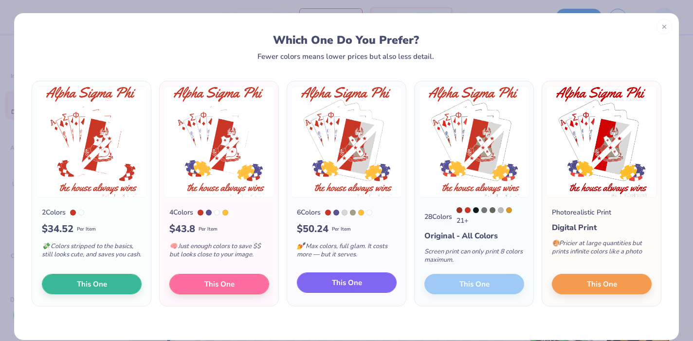
click at [332, 293] on button "This One" at bounding box center [347, 282] width 100 height 20
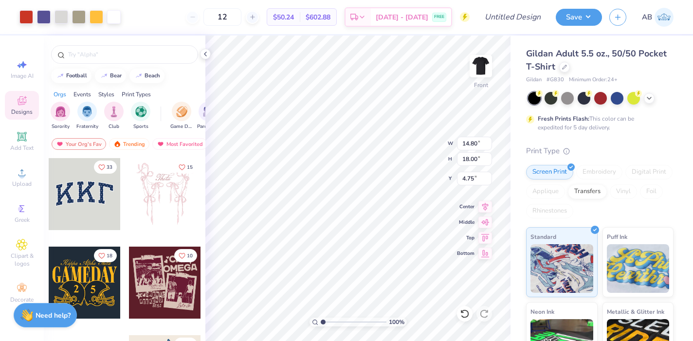
type input "9.65"
type input "11.73"
type input "3.00"
type input "11.23"
type input "13.65"
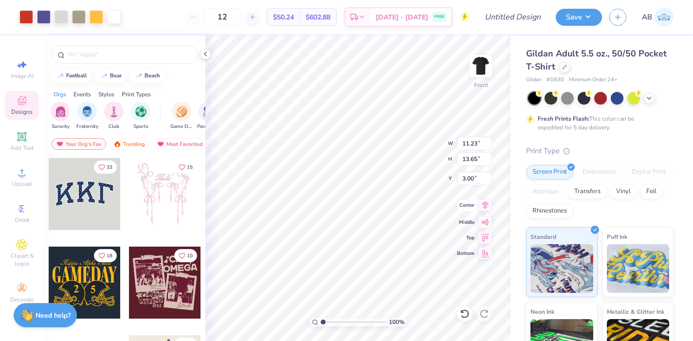
click at [485, 204] on icon at bounding box center [485, 205] width 6 height 8
click at [77, 18] on div at bounding box center [79, 16] width 14 height 14
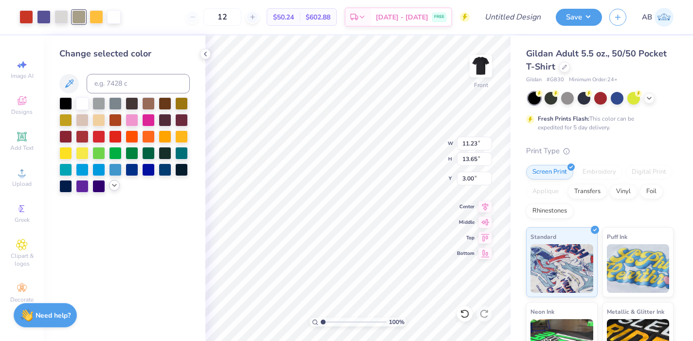
click at [115, 189] on icon at bounding box center [114, 185] width 8 height 8
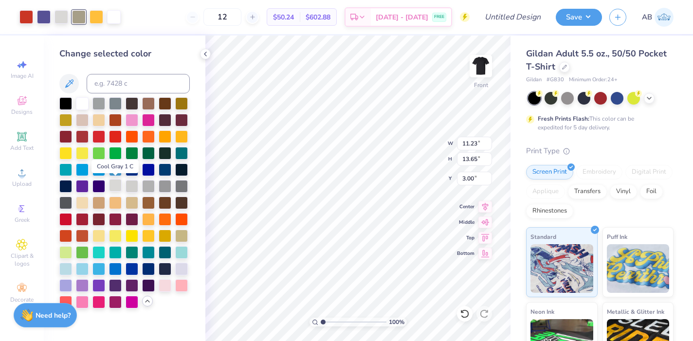
click at [115, 187] on div at bounding box center [115, 185] width 13 height 13
click at [44, 16] on div at bounding box center [44, 16] width 14 height 14
click at [97, 84] on input at bounding box center [138, 83] width 103 height 19
type input "7626"
click at [62, 19] on div at bounding box center [61, 16] width 14 height 14
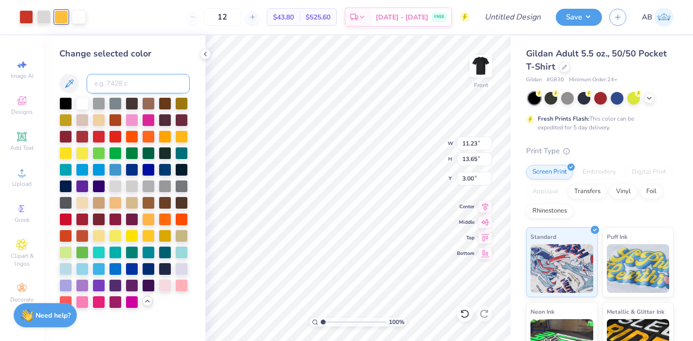
click at [104, 83] on input at bounding box center [138, 83] width 103 height 19
type input "7626"
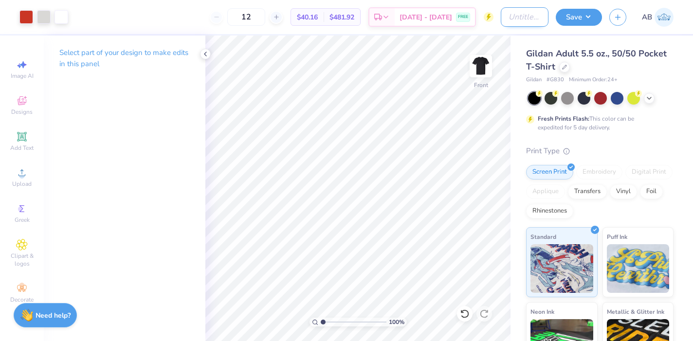
click at [512, 22] on input "Design Title" at bounding box center [525, 16] width 48 height 19
type input "ASig Fall Rush - G830, 3 colors"
click at [265, 20] on input "12" at bounding box center [246, 17] width 38 height 18
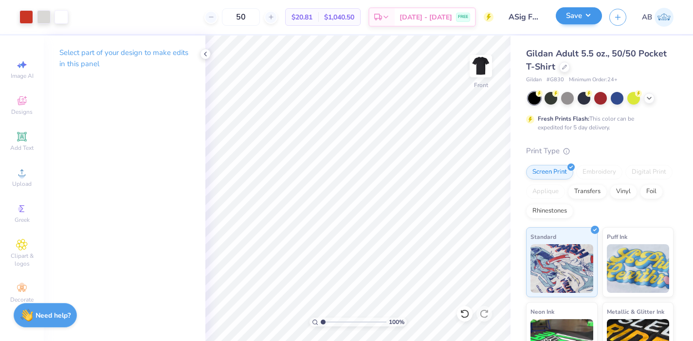
type input "50"
click at [589, 18] on button "Save" at bounding box center [579, 15] width 46 height 17
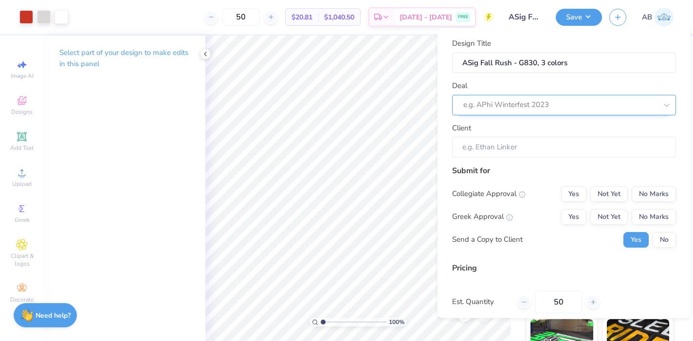
click at [559, 105] on div at bounding box center [560, 104] width 194 height 13
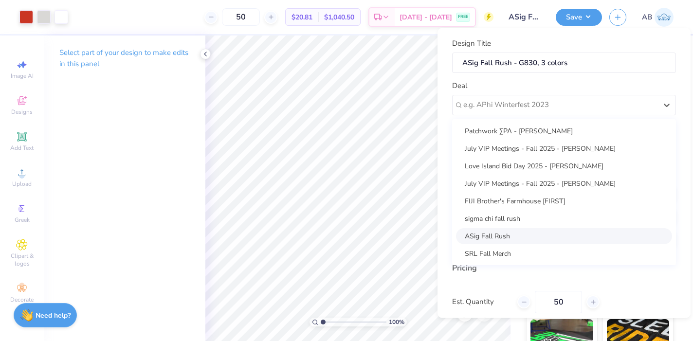
click at [498, 234] on div "ASig Fall Rush" at bounding box center [564, 236] width 216 height 16
type input "Haris Mukhtar"
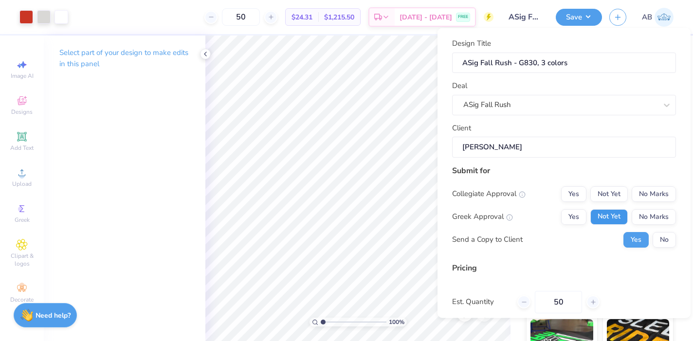
click at [601, 214] on button "Not Yet" at bounding box center [608, 217] width 37 height 16
click at [642, 193] on button "No Marks" at bounding box center [653, 194] width 44 height 16
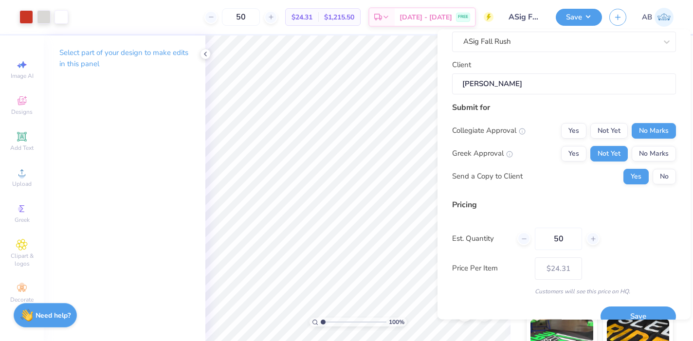
scroll to position [81, 0]
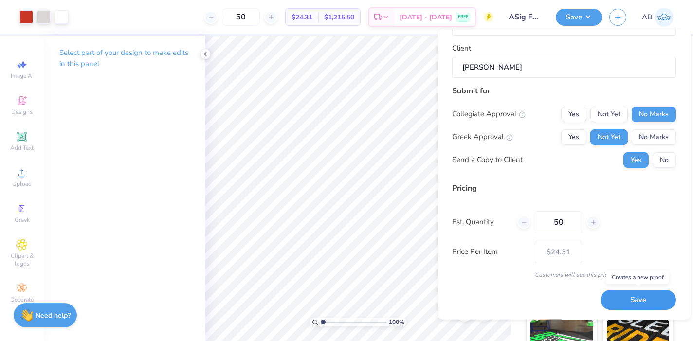
click at [625, 303] on button "Save" at bounding box center [637, 300] width 75 height 20
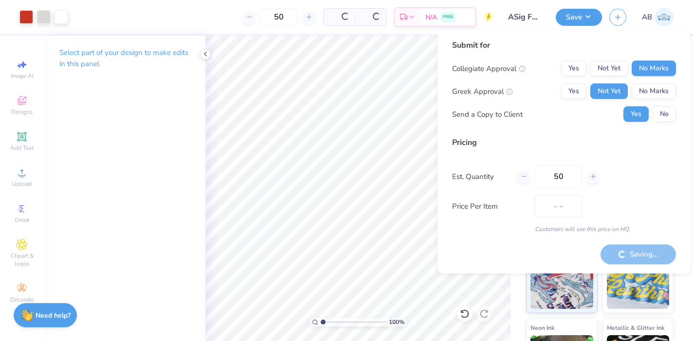
type input "$20.81"
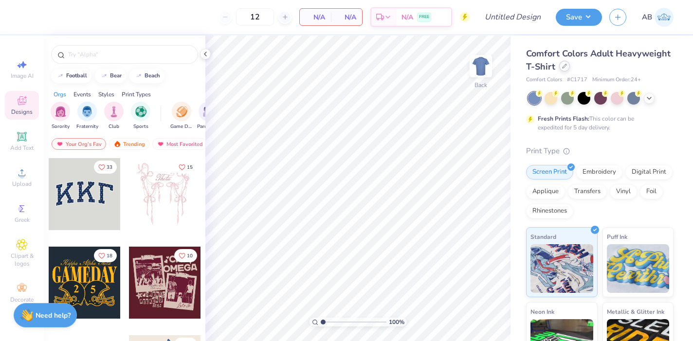
click at [566, 69] on div at bounding box center [564, 66] width 11 height 11
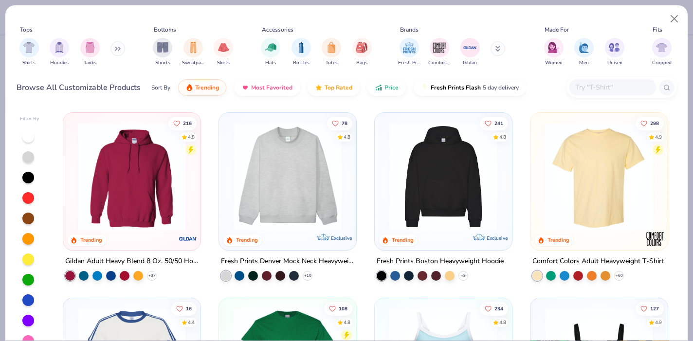
click at [594, 88] on input "text" at bounding box center [612, 87] width 75 height 11
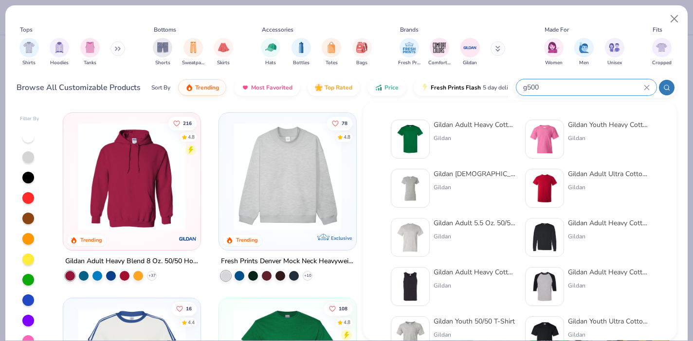
type input "g500"
click at [450, 125] on div "Gildan Adult Heavy Cotton T-Shirt" at bounding box center [474, 125] width 82 height 10
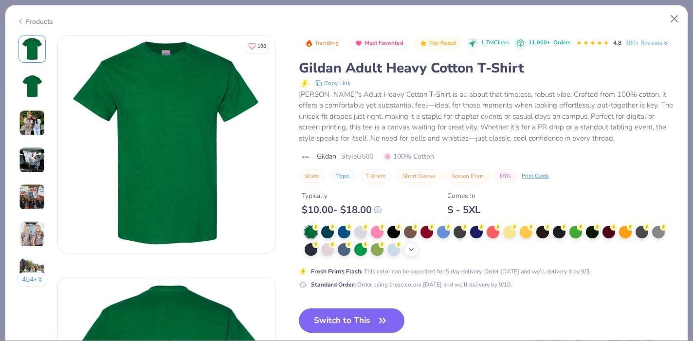
click at [411, 251] on polyline at bounding box center [411, 250] width 4 height 2
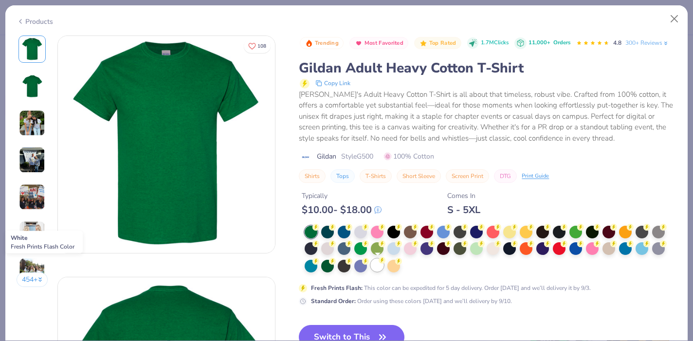
click at [377, 266] on div at bounding box center [377, 265] width 13 height 13
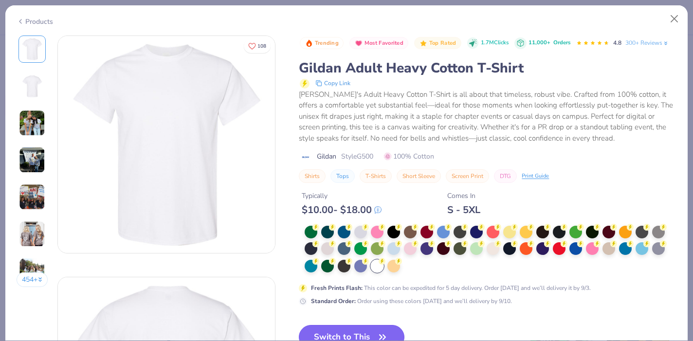
click at [365, 334] on button "Switch to This" at bounding box center [352, 337] width 106 height 24
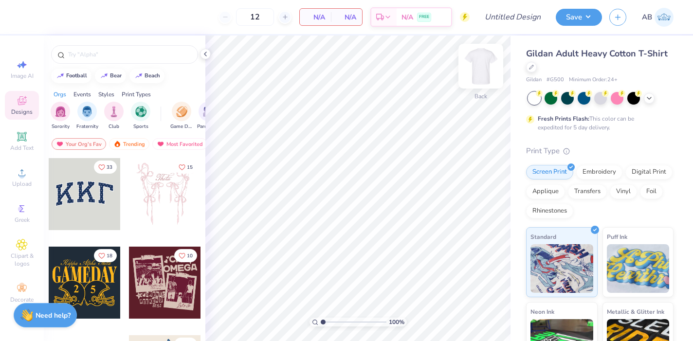
click at [480, 64] on img at bounding box center [480, 66] width 39 height 39
click at [21, 176] on icon at bounding box center [21, 172] width 7 height 7
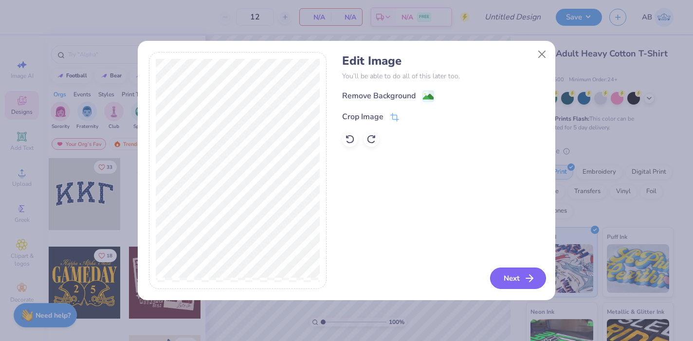
click at [510, 278] on button "Next" at bounding box center [518, 278] width 56 height 21
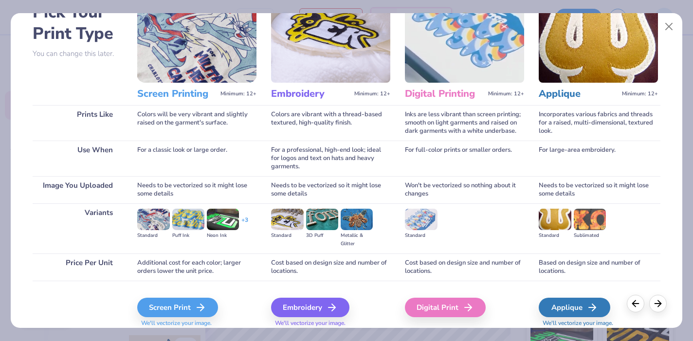
scroll to position [95, 0]
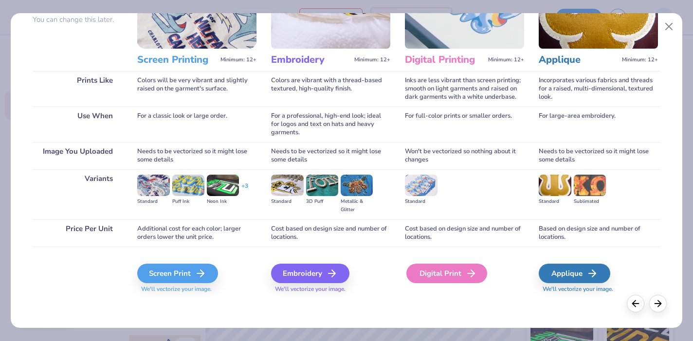
click at [465, 277] on icon at bounding box center [471, 274] width 12 height 12
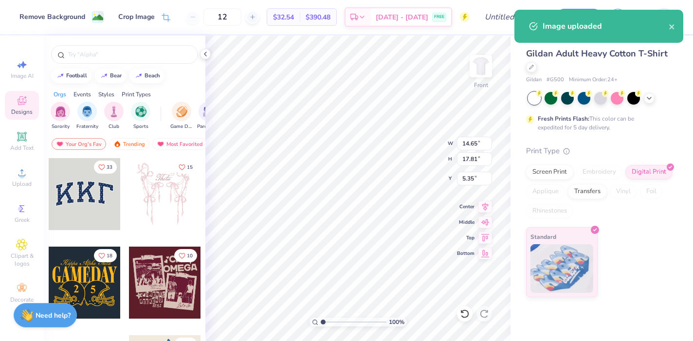
type input "9.04"
type input "10.98"
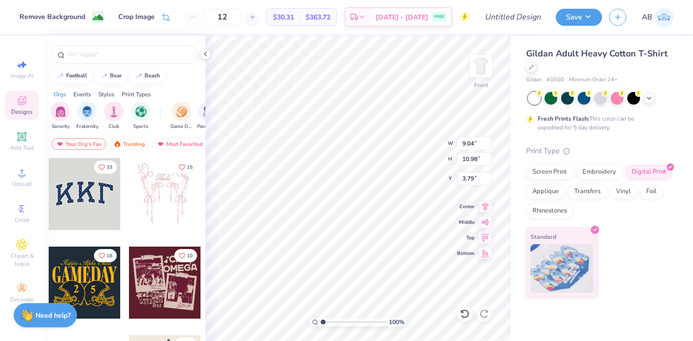
type input "5.48"
type input "13.13"
type input "15.96"
type input "3.00"
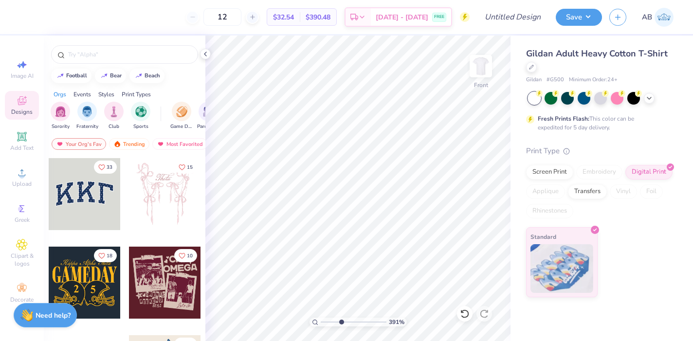
drag, startPoint x: 324, startPoint y: 321, endPoint x: 341, endPoint y: 317, distance: 17.4
type input "3.74"
click at [341, 318] on input "range" at bounding box center [354, 322] width 66 height 9
type input "3.00"
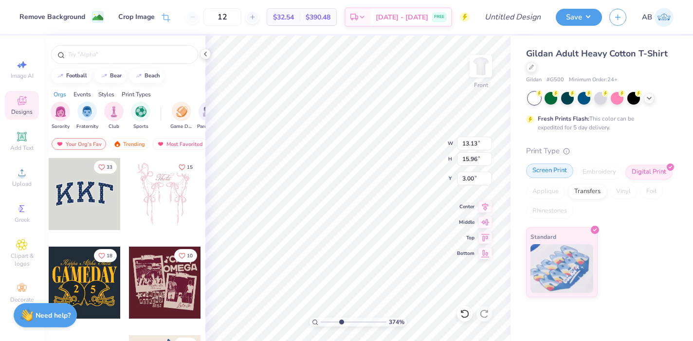
click at [548, 174] on div "Screen Print" at bounding box center [549, 170] width 47 height 15
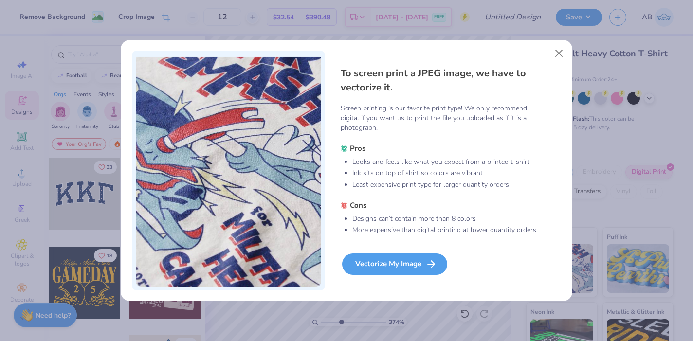
click at [415, 270] on div "Vectorize My Image" at bounding box center [394, 263] width 105 height 21
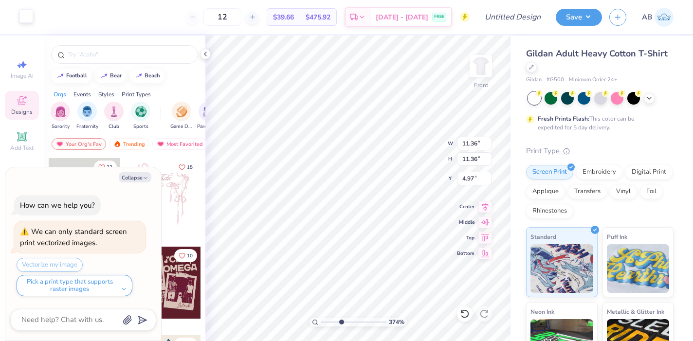
click at [28, 18] on div at bounding box center [26, 16] width 14 height 14
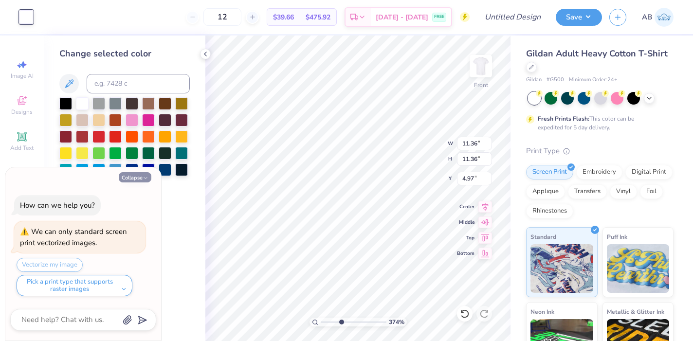
click at [144, 178] on icon "button" at bounding box center [146, 178] width 6 height 6
type textarea "x"
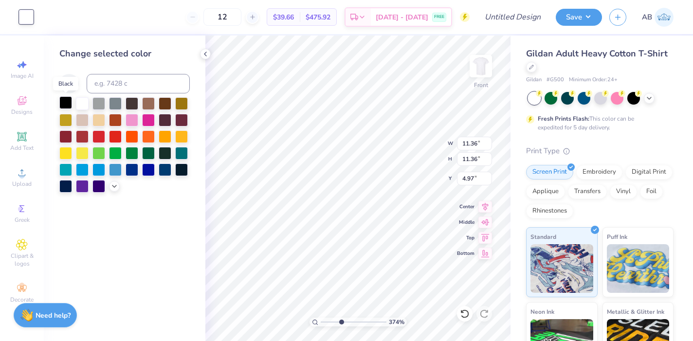
click at [69, 102] on div at bounding box center [65, 102] width 13 height 13
drag, startPoint x: 342, startPoint y: 324, endPoint x: 325, endPoint y: 321, distance: 16.2
click at [325, 321] on input "range" at bounding box center [354, 322] width 66 height 9
click at [81, 102] on div at bounding box center [82, 102] width 13 height 13
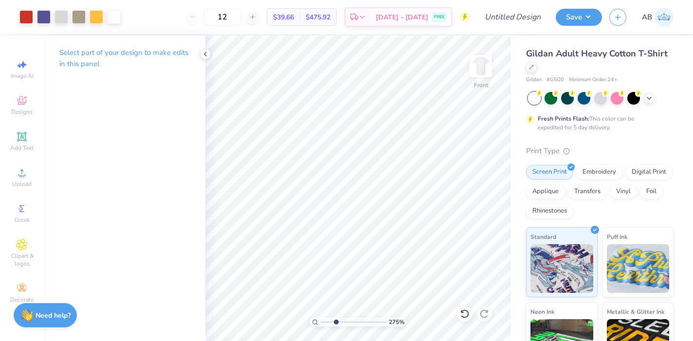
drag, startPoint x: 328, startPoint y: 320, endPoint x: 336, endPoint y: 320, distance: 7.3
type input "3.01"
click at [336, 320] on input "range" at bounding box center [354, 322] width 66 height 9
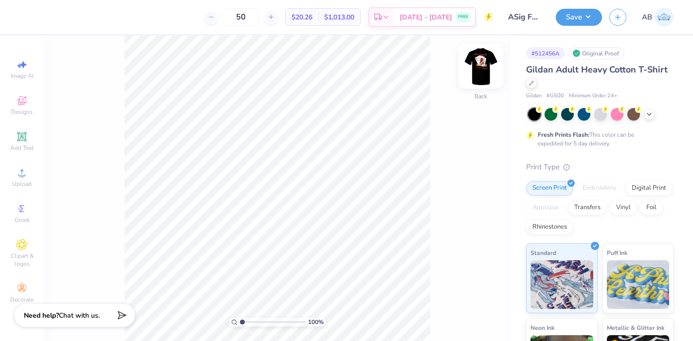
click at [485, 60] on img at bounding box center [480, 66] width 39 height 39
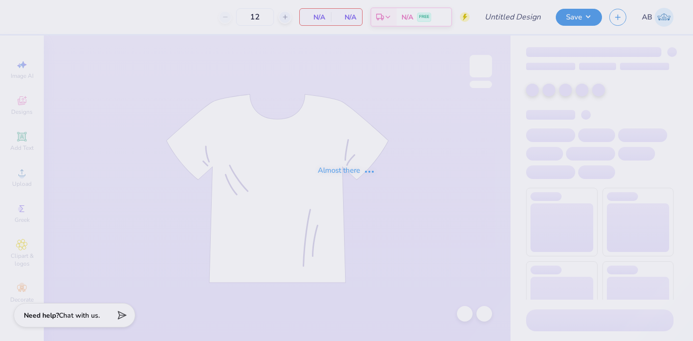
type input "ASig Fall Rush - G500, 3 colors"
type input "50"
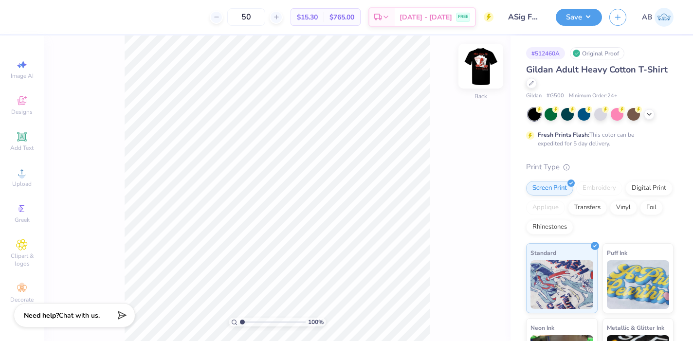
click at [486, 73] on img at bounding box center [480, 66] width 39 height 39
